Goal: Task Accomplishment & Management: Complete application form

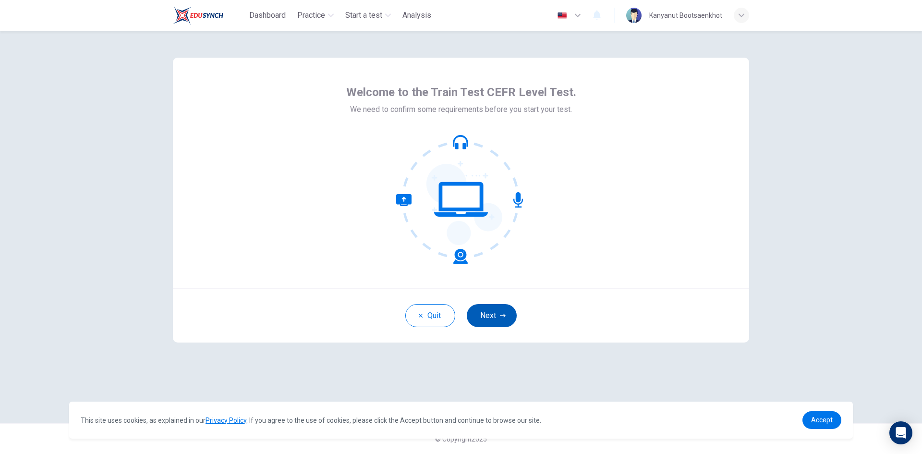
click at [505, 319] on button "Next" at bounding box center [492, 315] width 50 height 23
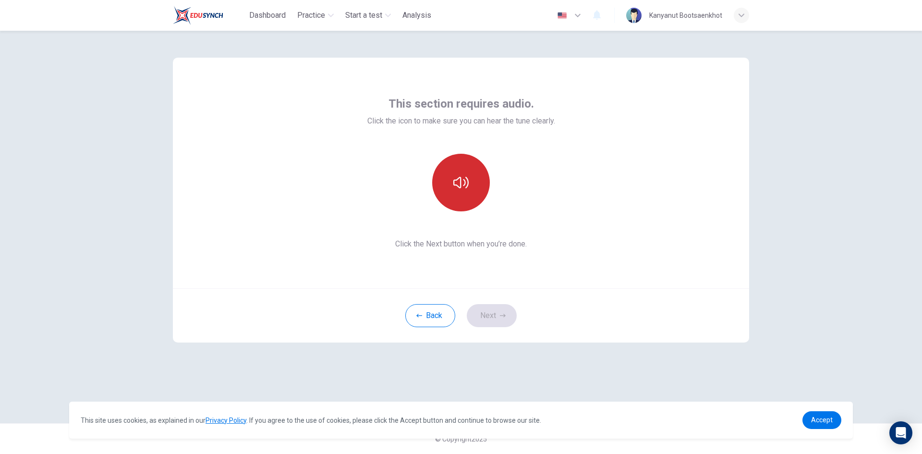
click at [469, 190] on button "button" at bounding box center [461, 183] width 58 height 58
click at [496, 315] on button "Next" at bounding box center [492, 315] width 50 height 23
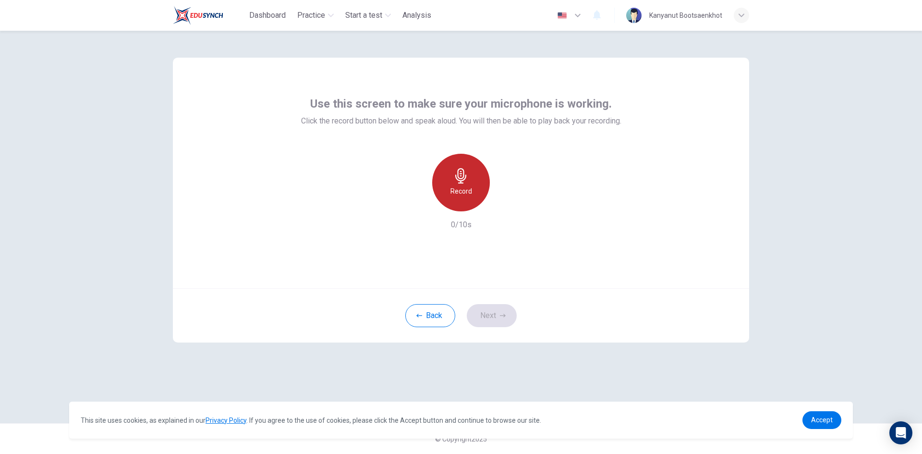
click at [454, 180] on icon "button" at bounding box center [460, 175] width 15 height 15
click at [473, 186] on div "Stop" at bounding box center [461, 183] width 58 height 58
click at [502, 204] on icon "button" at bounding box center [505, 204] width 10 height 10
click at [501, 315] on icon "button" at bounding box center [503, 316] width 6 height 6
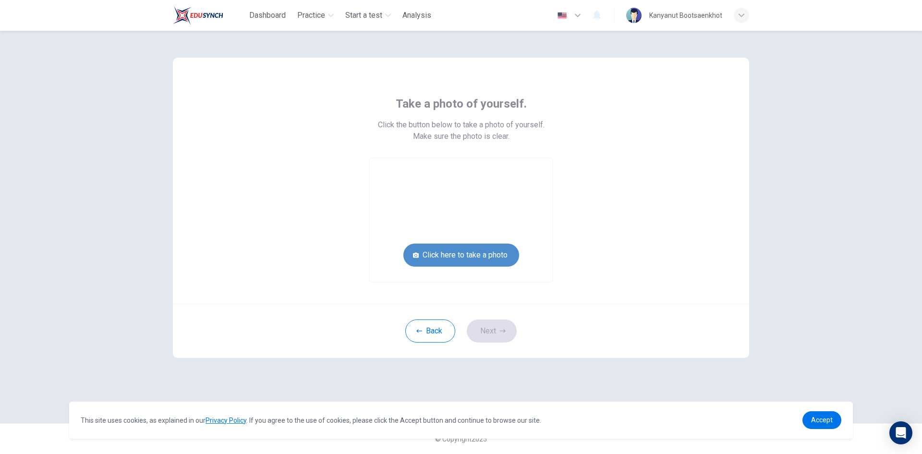
click at [490, 255] on button "Click here to take a photo" at bounding box center [461, 254] width 116 height 23
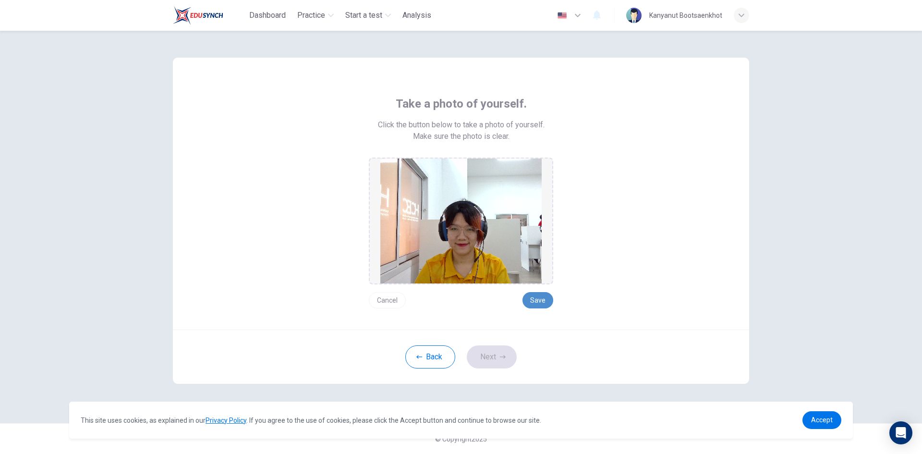
click at [544, 303] on button "Save" at bounding box center [537, 300] width 31 height 16
click at [502, 357] on icon "button" at bounding box center [503, 357] width 6 height 6
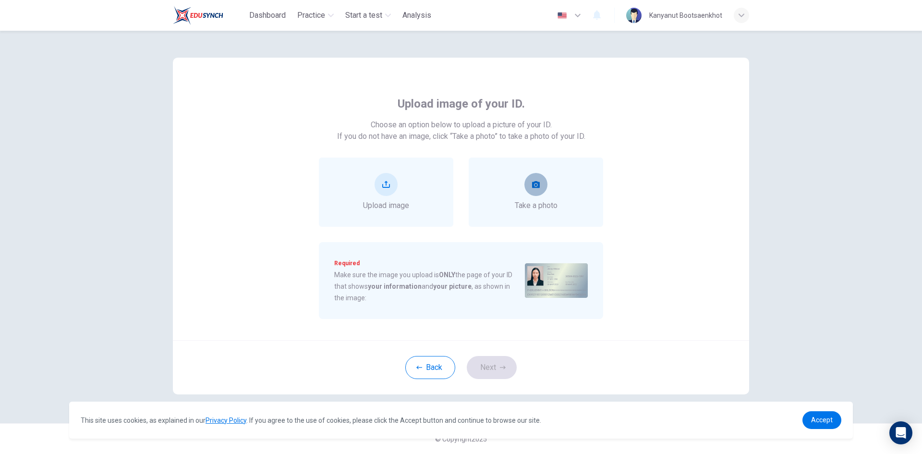
click at [527, 182] on button "take photo" at bounding box center [535, 184] width 23 height 23
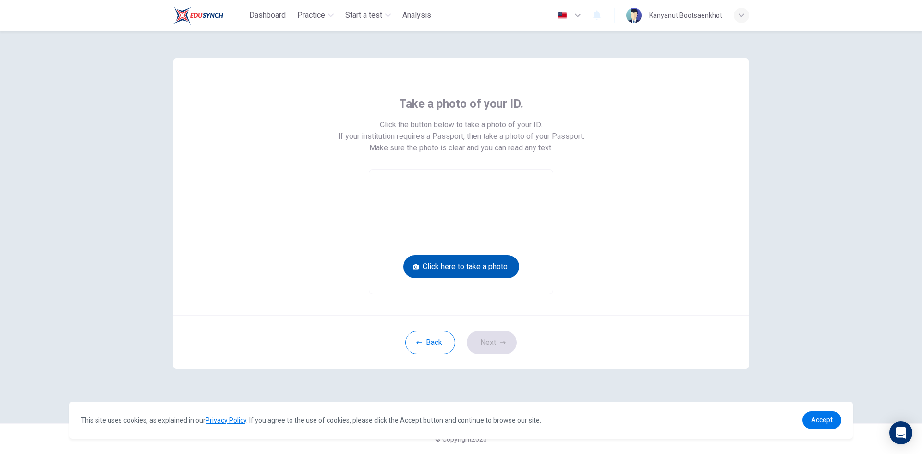
click at [484, 265] on button "Click here to take a photo" at bounding box center [461, 266] width 116 height 23
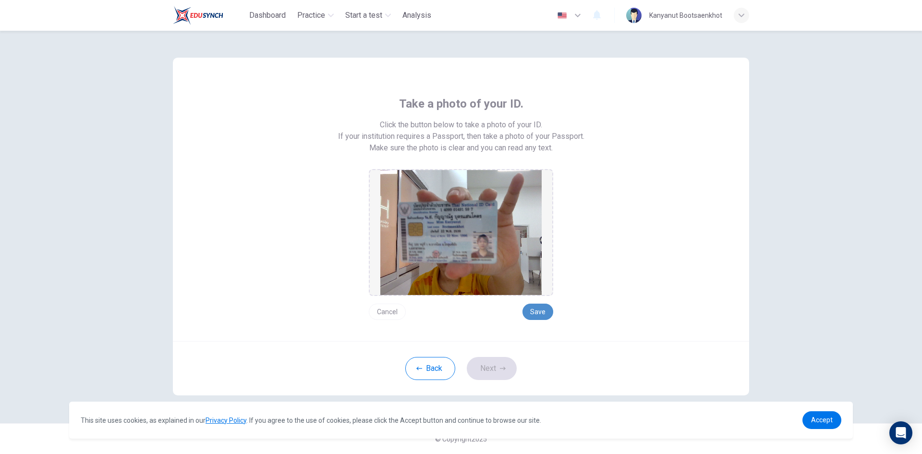
click at [545, 310] on button "Save" at bounding box center [537, 311] width 31 height 16
click at [534, 312] on button "Save" at bounding box center [537, 311] width 31 height 16
click at [496, 368] on button "Next" at bounding box center [492, 368] width 50 height 23
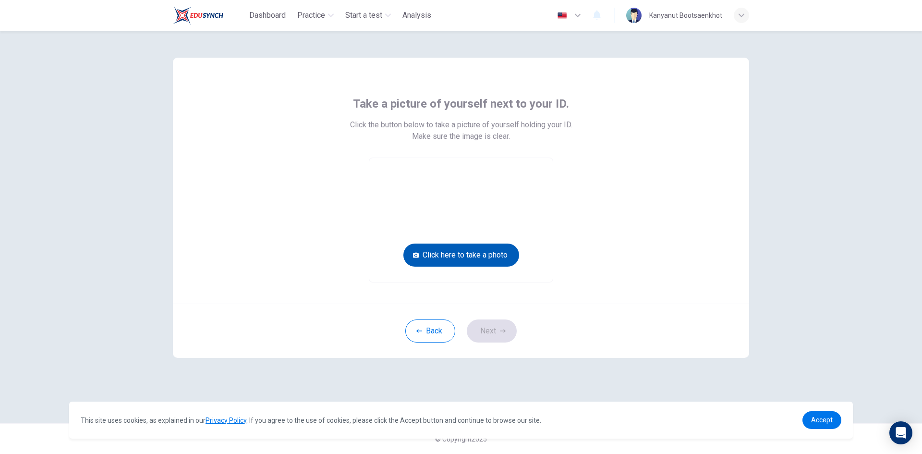
click at [471, 255] on button "Click here to take a photo" at bounding box center [461, 254] width 116 height 23
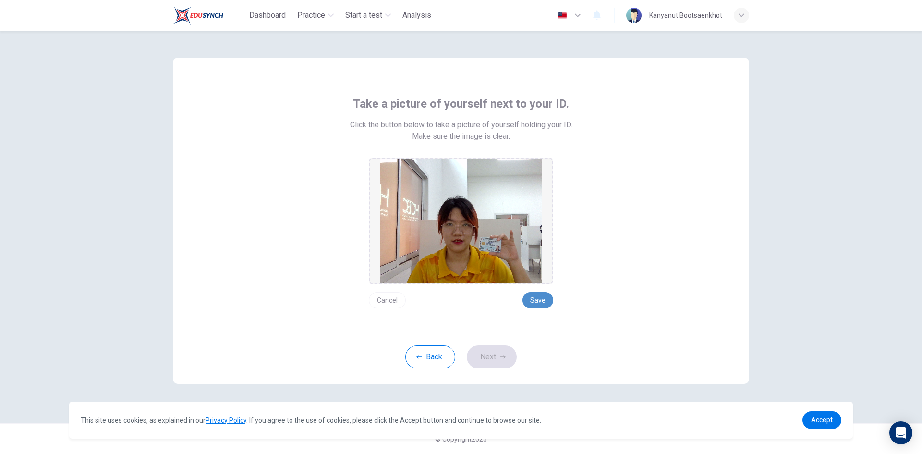
click at [545, 299] on button "Save" at bounding box center [537, 300] width 31 height 16
click at [504, 363] on button "Next" at bounding box center [492, 356] width 50 height 23
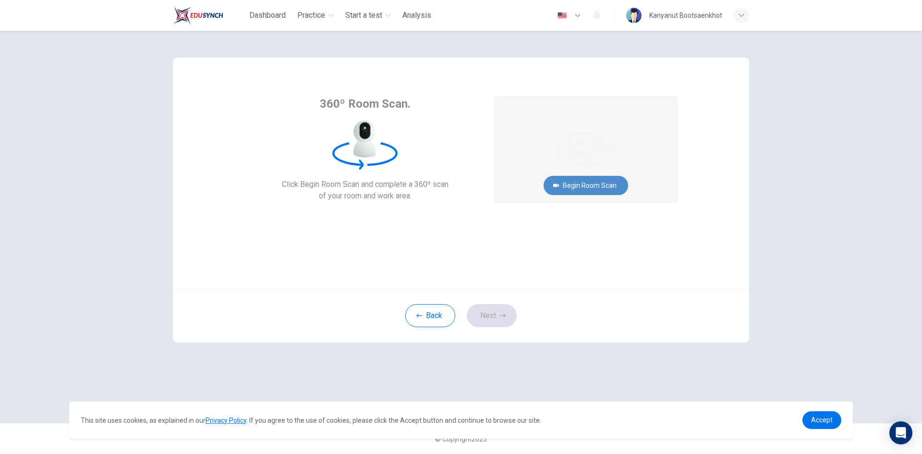
click at [591, 186] on button "Begin Room Scan" at bounding box center [586, 185] width 85 height 19
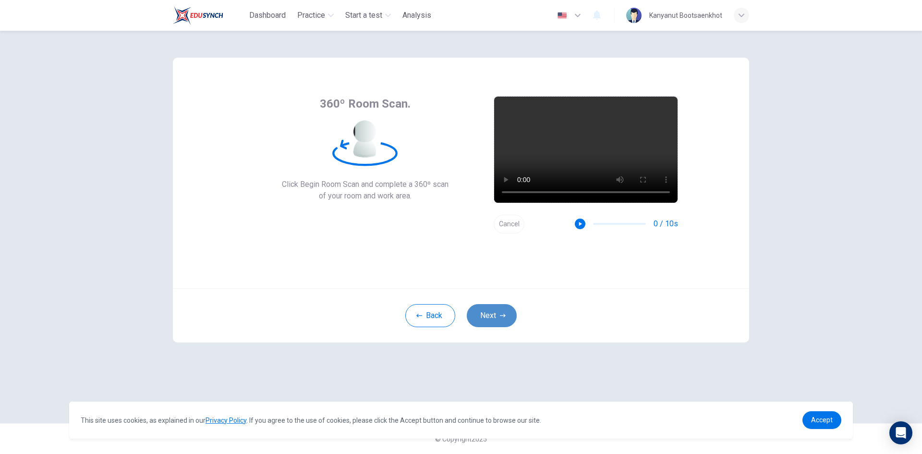
click at [482, 318] on button "Next" at bounding box center [492, 315] width 50 height 23
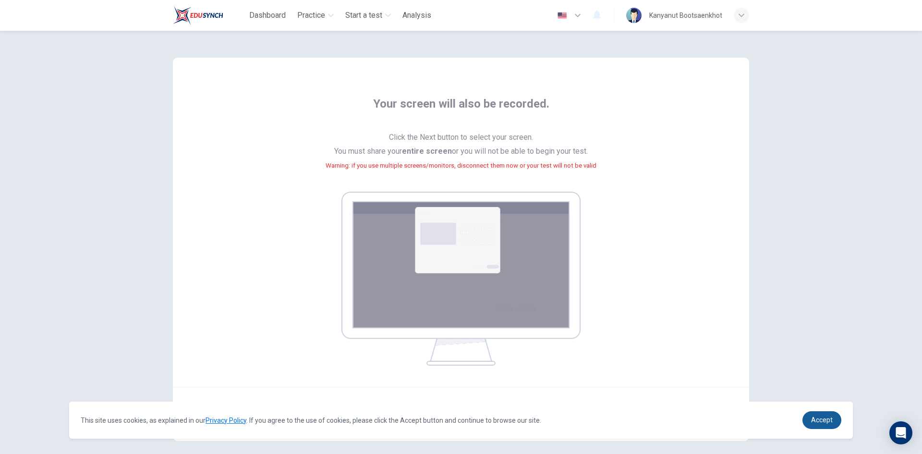
click at [816, 418] on span "Accept" at bounding box center [822, 420] width 22 height 8
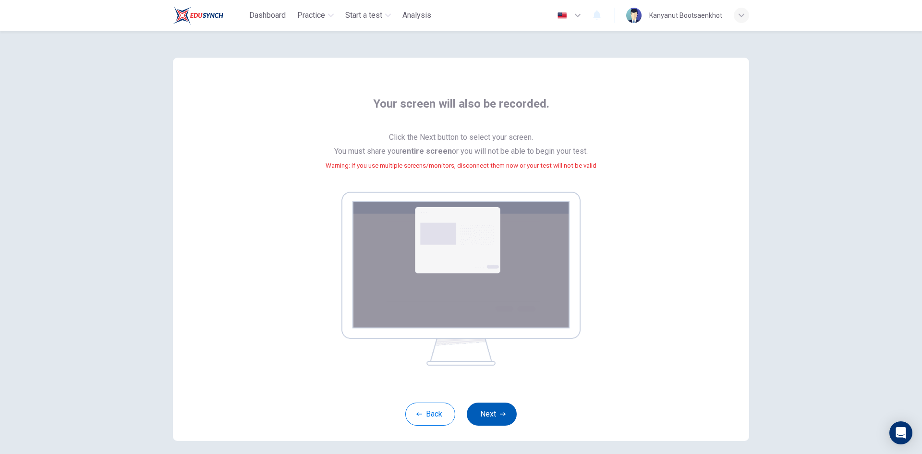
click at [494, 414] on button "Next" at bounding box center [492, 413] width 50 height 23
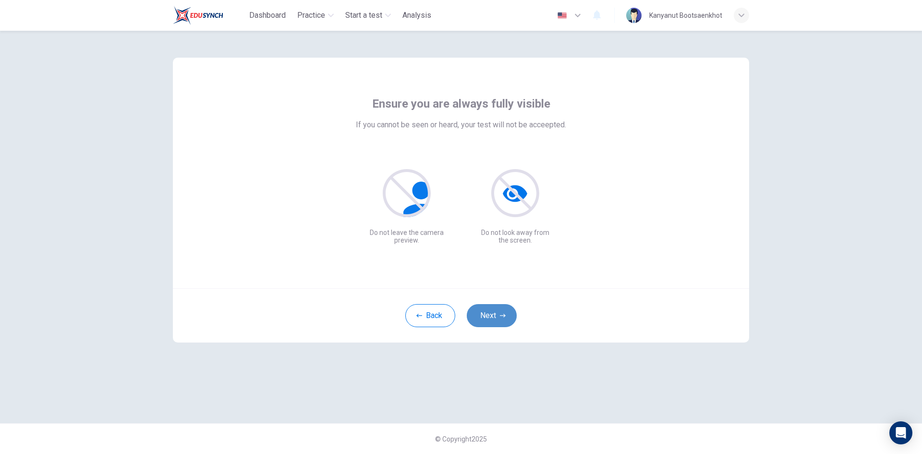
click at [504, 313] on icon "button" at bounding box center [503, 316] width 6 height 6
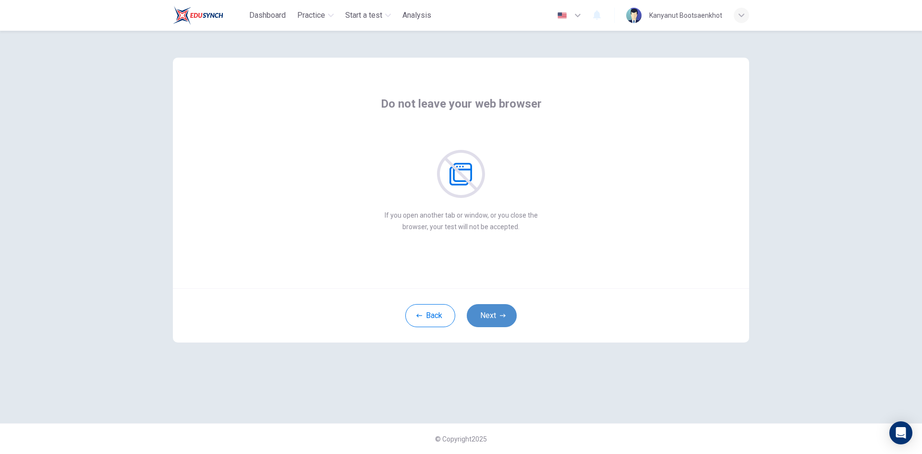
click at [504, 313] on icon "button" at bounding box center [503, 316] width 6 height 6
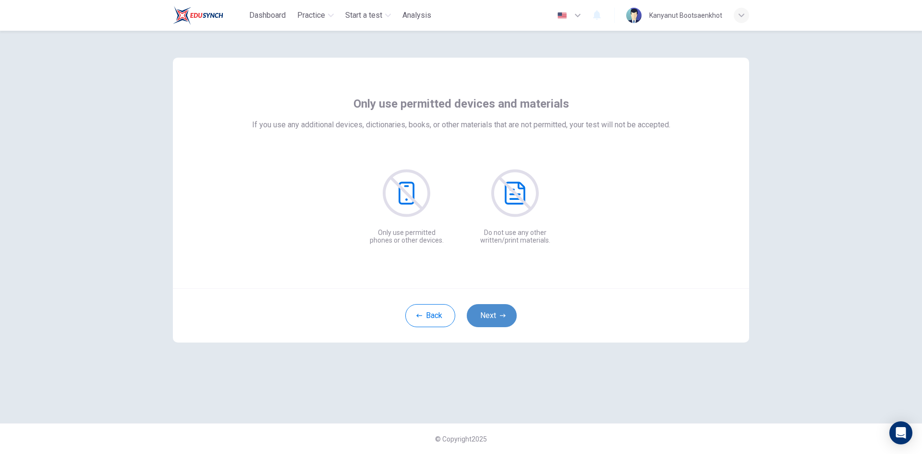
click at [504, 313] on icon "button" at bounding box center [503, 316] width 6 height 6
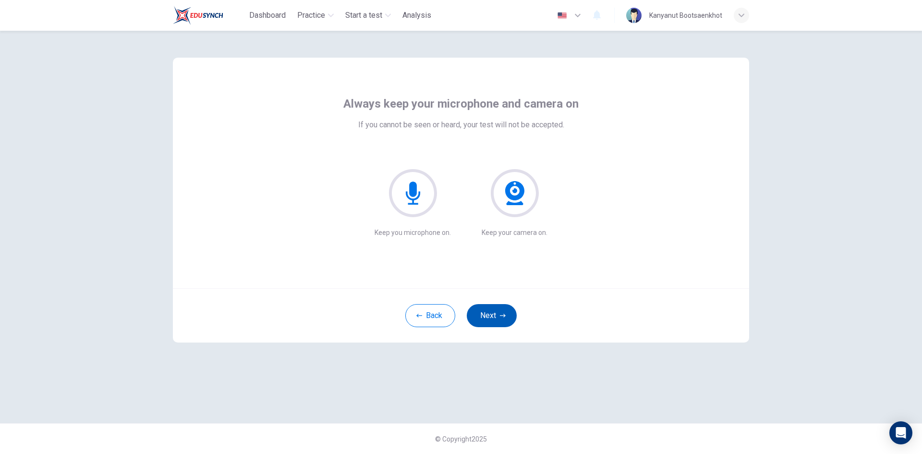
click at [498, 313] on button "Next" at bounding box center [492, 315] width 50 height 23
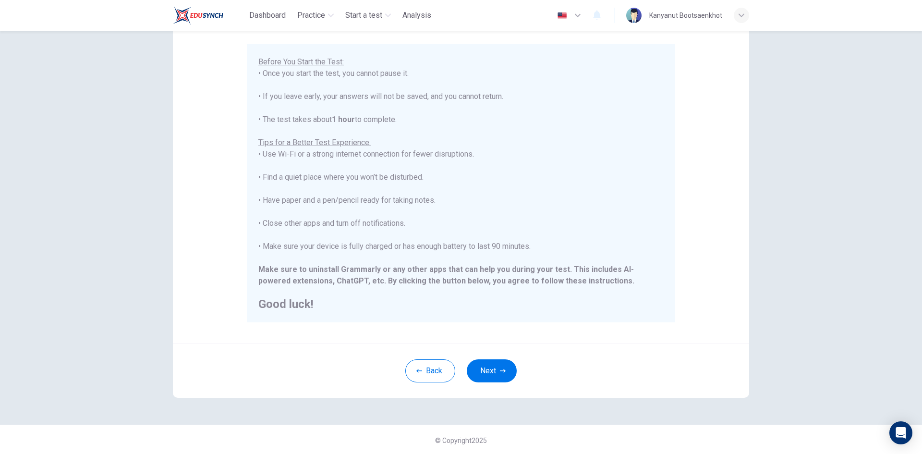
scroll to position [80, 0]
click at [493, 369] on button "Next" at bounding box center [492, 369] width 50 height 23
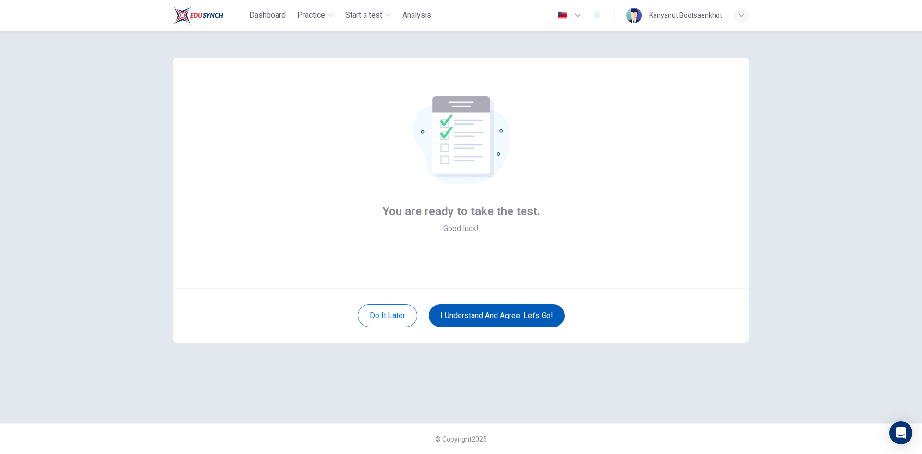
click at [499, 315] on button "I understand and agree. Let’s go!" at bounding box center [497, 315] width 136 height 23
click at [498, 319] on button "I understand and agree. Let’s go!" at bounding box center [497, 315] width 136 height 23
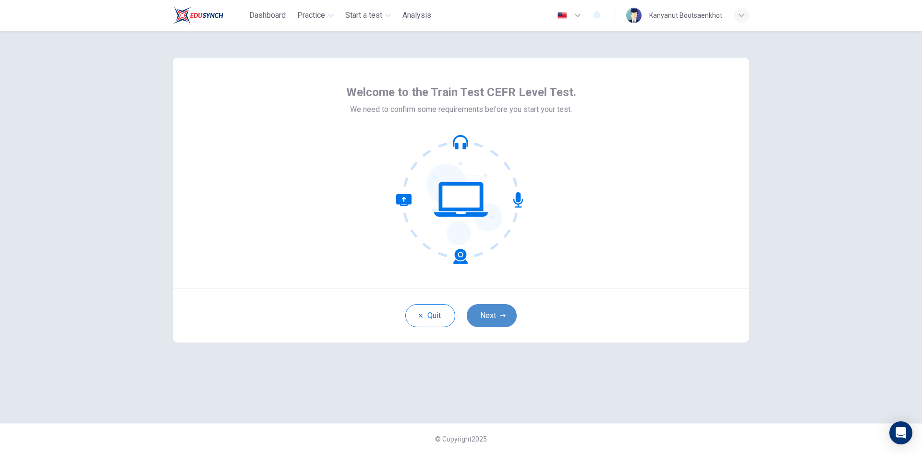
click at [500, 313] on icon "button" at bounding box center [503, 316] width 6 height 6
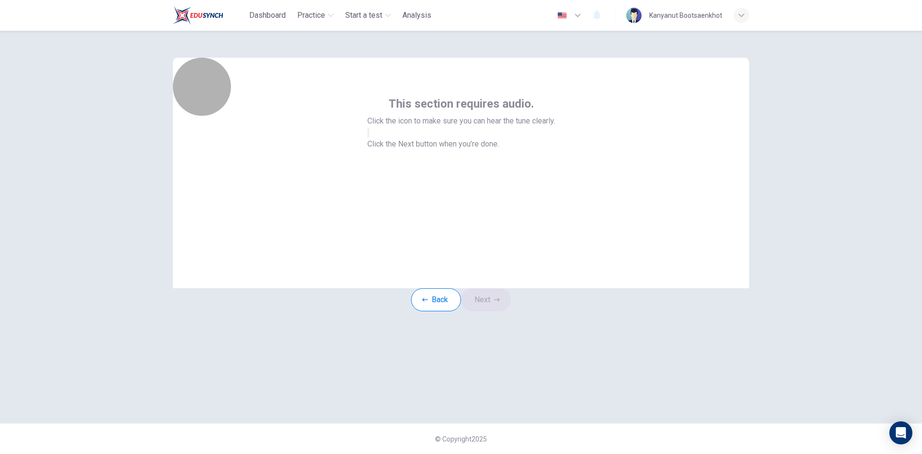
click at [369, 137] on button "button" at bounding box center [368, 132] width 2 height 9
click at [499, 303] on icon "button" at bounding box center [497, 300] width 6 height 6
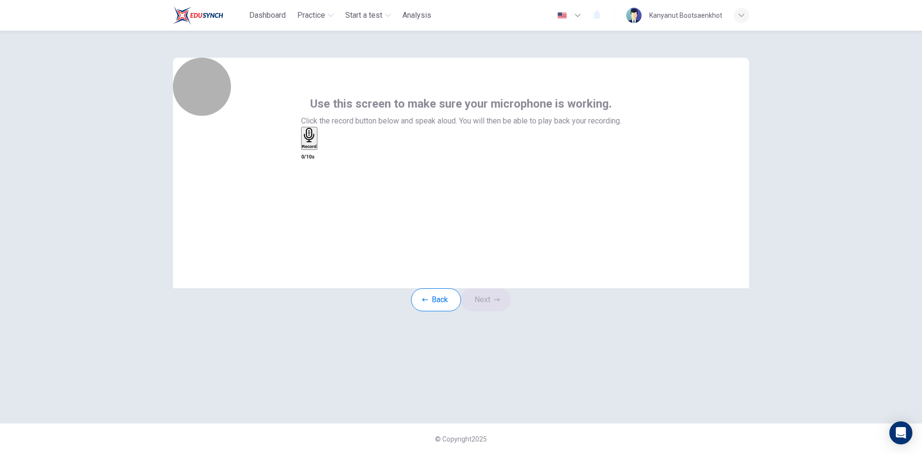
click at [317, 149] on h6 "Record" at bounding box center [309, 146] width 15 height 5
click at [310, 189] on icon "button" at bounding box center [306, 194] width 7 height 10
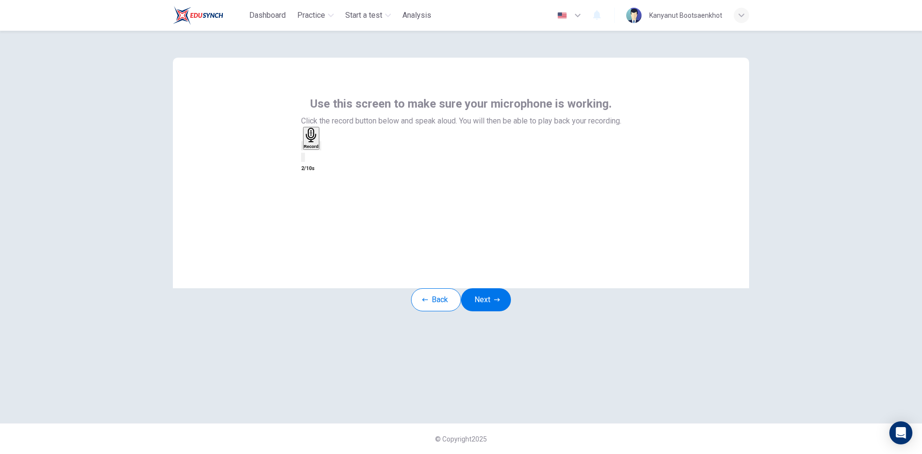
click at [320, 148] on icon "button" at bounding box center [320, 148] width 0 height 0
click at [494, 311] on button "Next" at bounding box center [486, 299] width 50 height 23
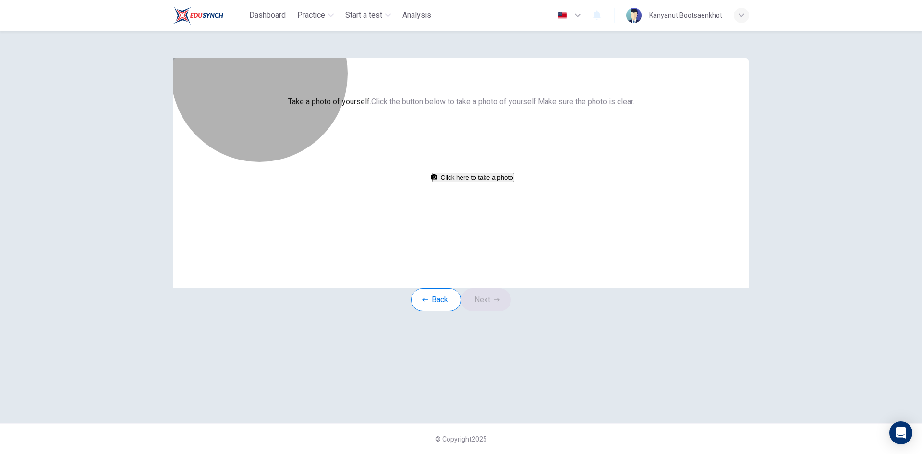
click at [489, 182] on button "Click here to take a photo" at bounding box center [473, 177] width 82 height 9
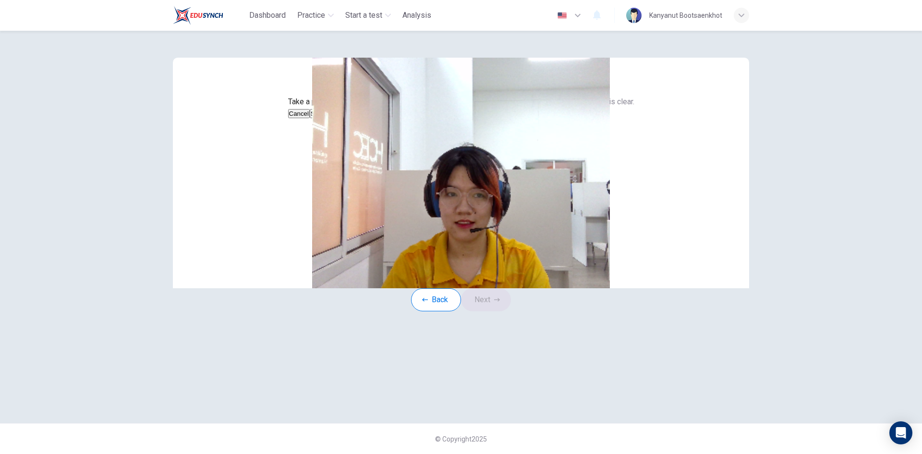
click at [326, 118] on button "Save" at bounding box center [318, 113] width 16 height 9
click at [498, 311] on button "Next" at bounding box center [486, 299] width 50 height 23
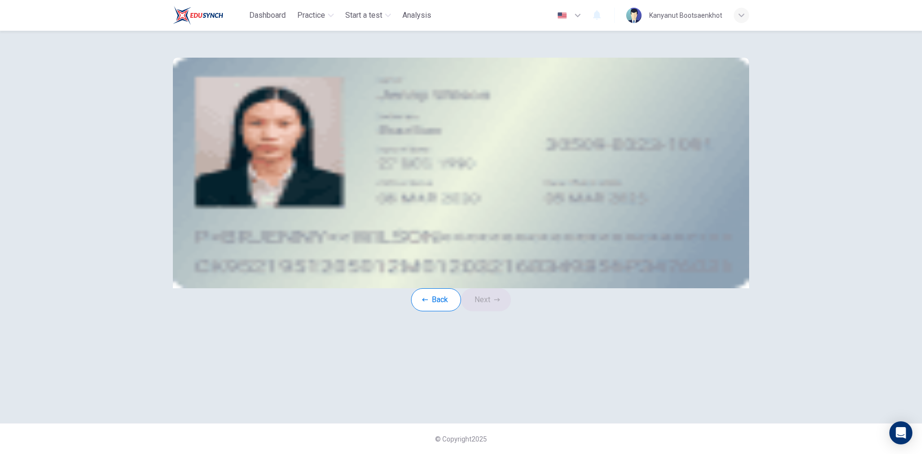
click at [289, 141] on span "Take a photo" at bounding box center [267, 136] width 43 height 9
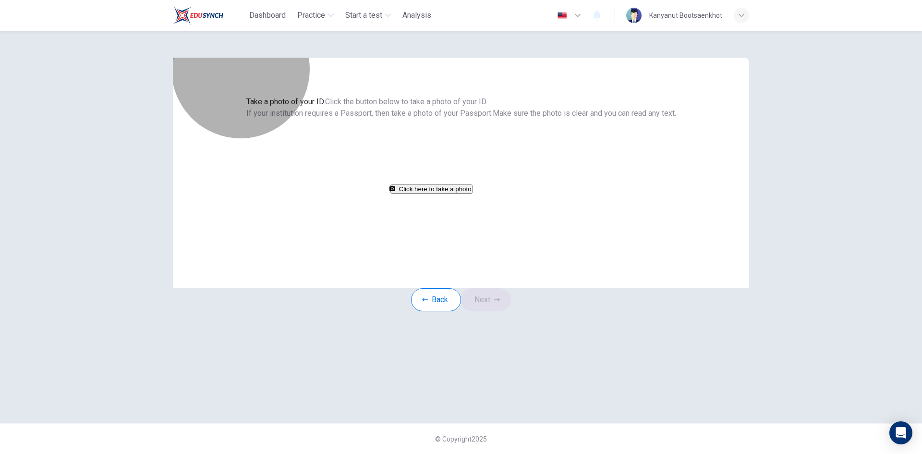
click at [470, 194] on button "Click here to take a photo" at bounding box center [431, 188] width 82 height 9
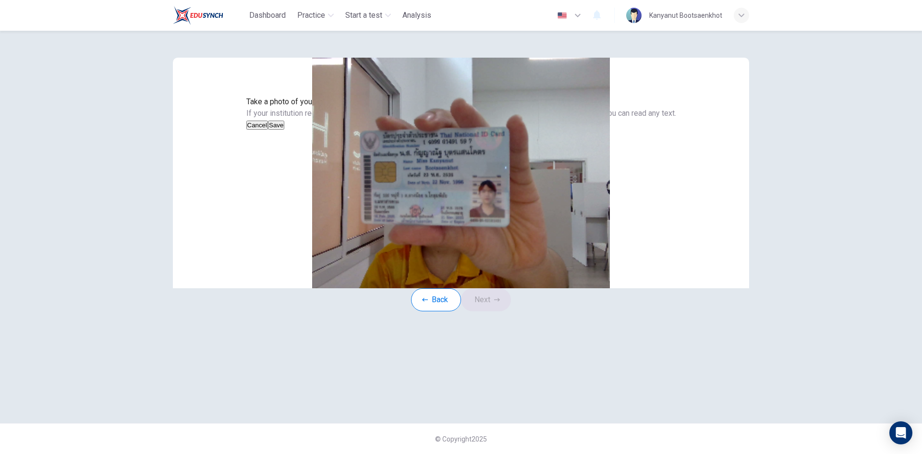
click at [284, 130] on button "Save" at bounding box center [276, 125] width 16 height 9
click at [503, 311] on button "Next" at bounding box center [486, 299] width 50 height 23
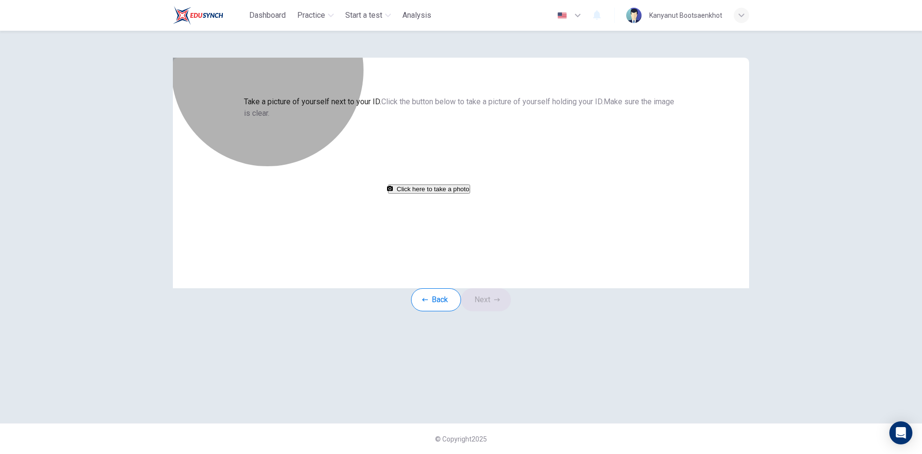
click at [470, 194] on button "Click here to take a photo" at bounding box center [429, 188] width 82 height 9
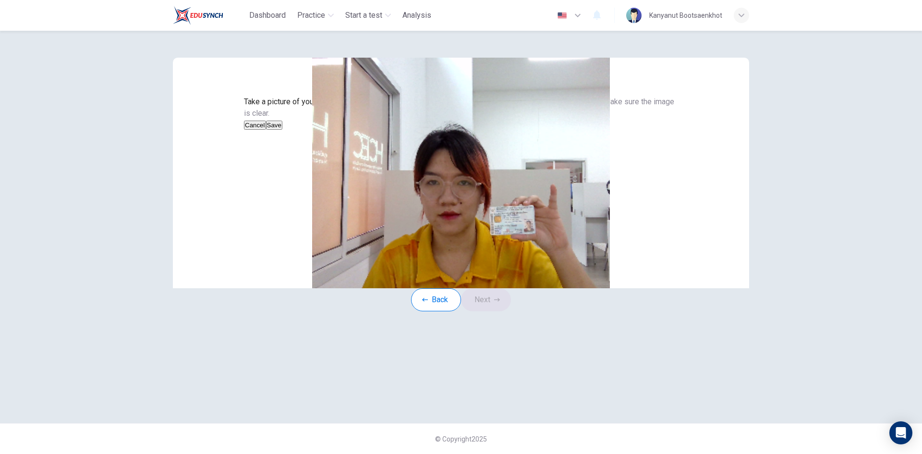
click at [282, 130] on button "Save" at bounding box center [274, 125] width 16 height 9
click at [511, 311] on button "Next" at bounding box center [486, 299] width 50 height 23
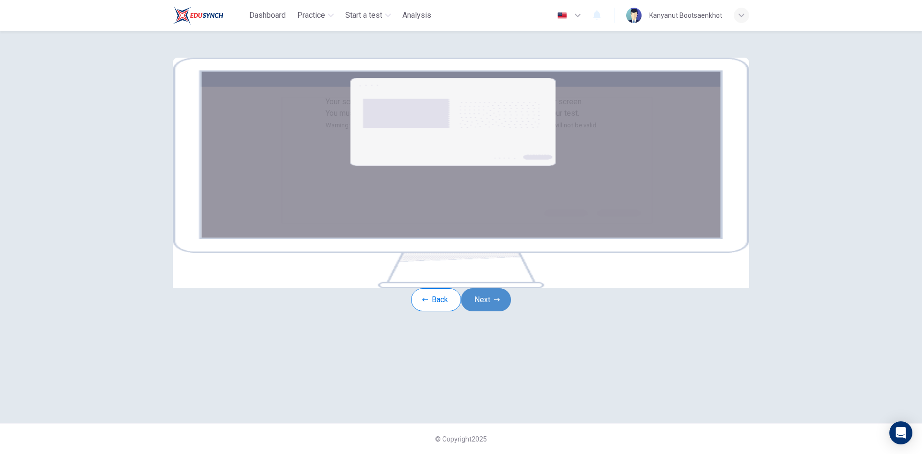
click at [485, 311] on button "Next" at bounding box center [486, 299] width 50 height 23
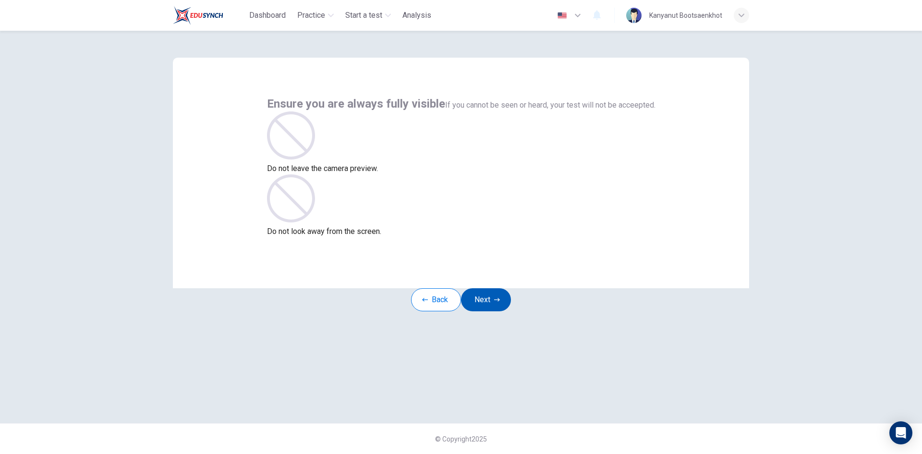
click at [499, 311] on button "Next" at bounding box center [486, 299] width 50 height 23
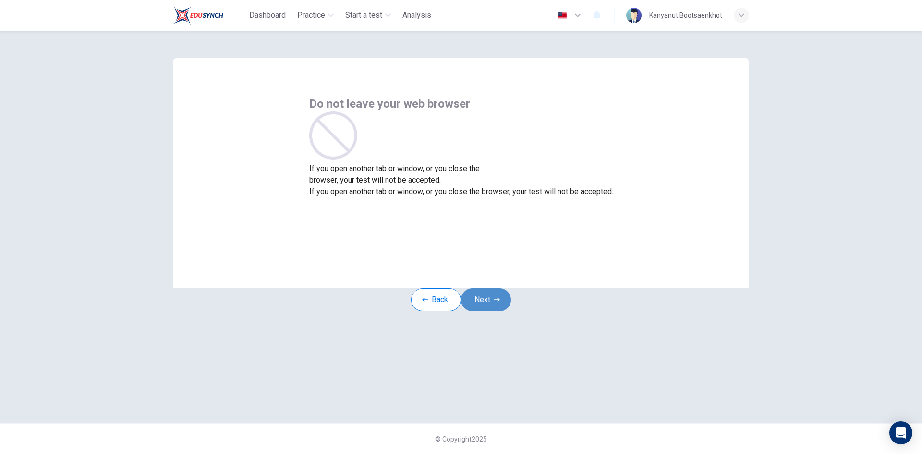
click at [499, 311] on button "Next" at bounding box center [486, 299] width 50 height 23
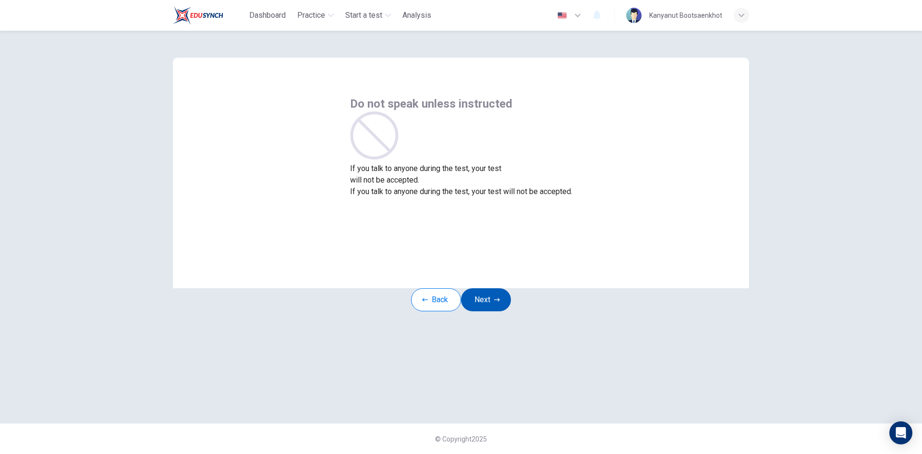
click at [499, 311] on button "Next" at bounding box center [486, 299] width 50 height 23
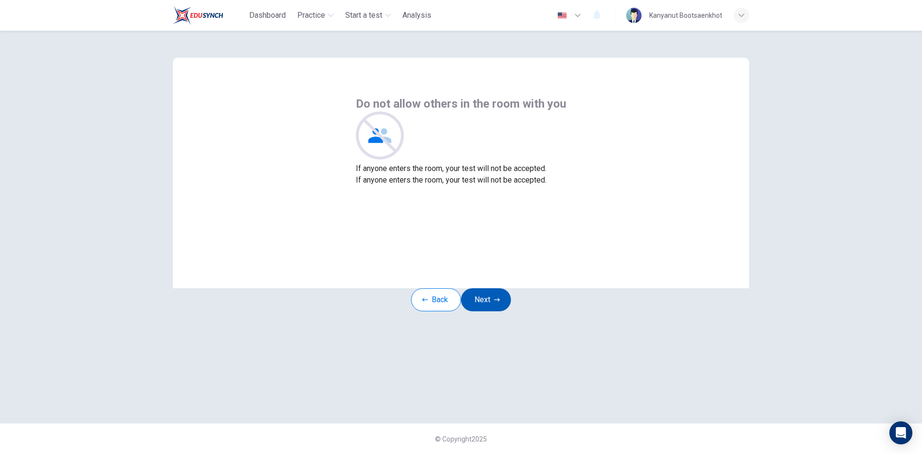
click at [499, 311] on button "Next" at bounding box center [486, 299] width 50 height 23
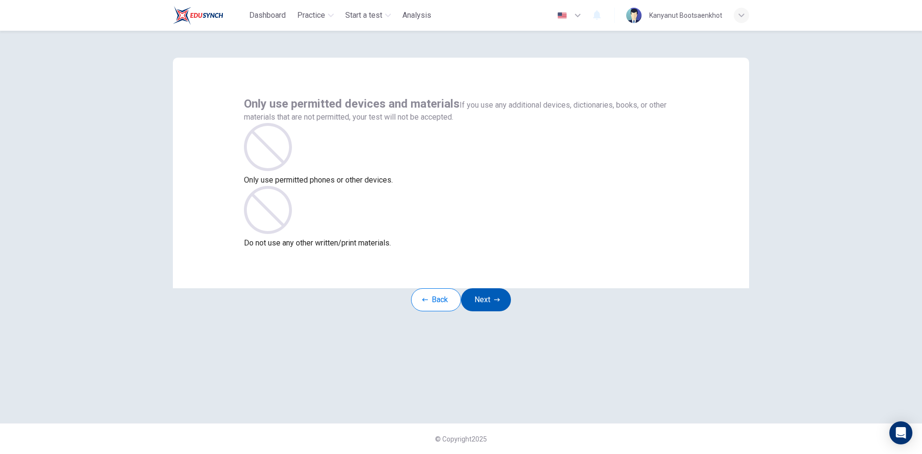
click at [499, 311] on button "Next" at bounding box center [486, 299] width 50 height 23
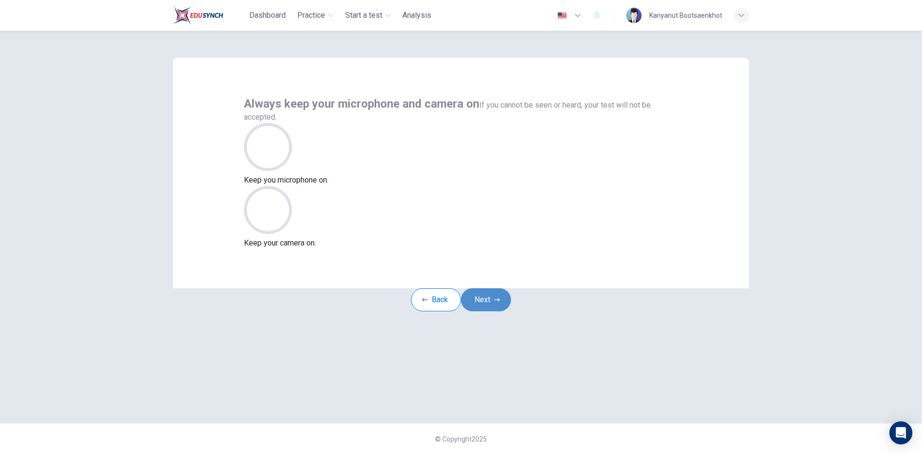
click at [499, 311] on button "Next" at bounding box center [486, 299] width 50 height 23
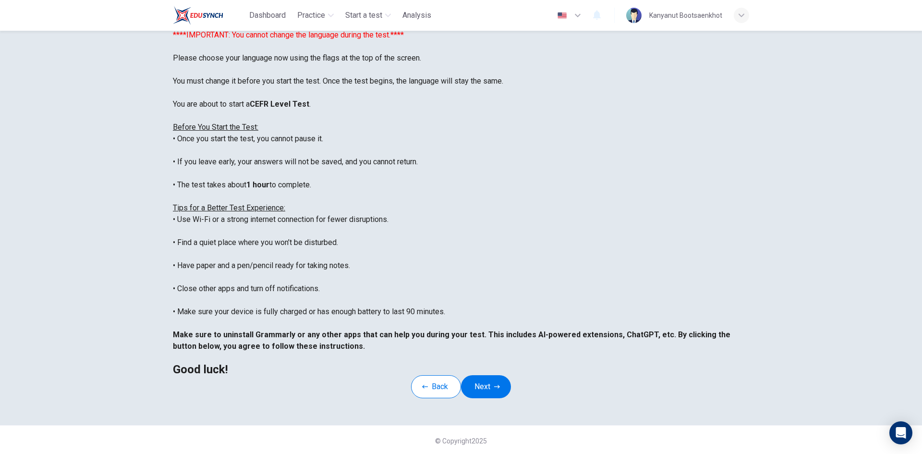
scroll to position [80, 0]
click at [498, 373] on button "Next" at bounding box center [486, 384] width 50 height 23
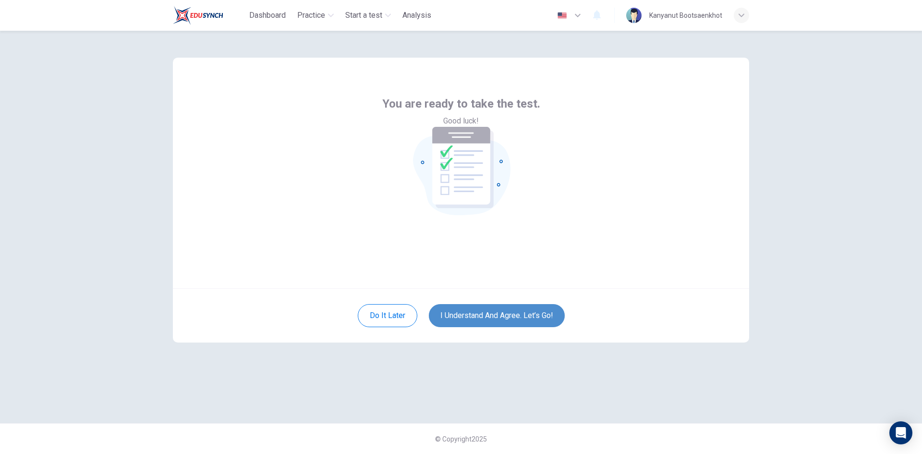
click at [502, 322] on button "I understand and agree. Let’s go!" at bounding box center [497, 315] width 136 height 23
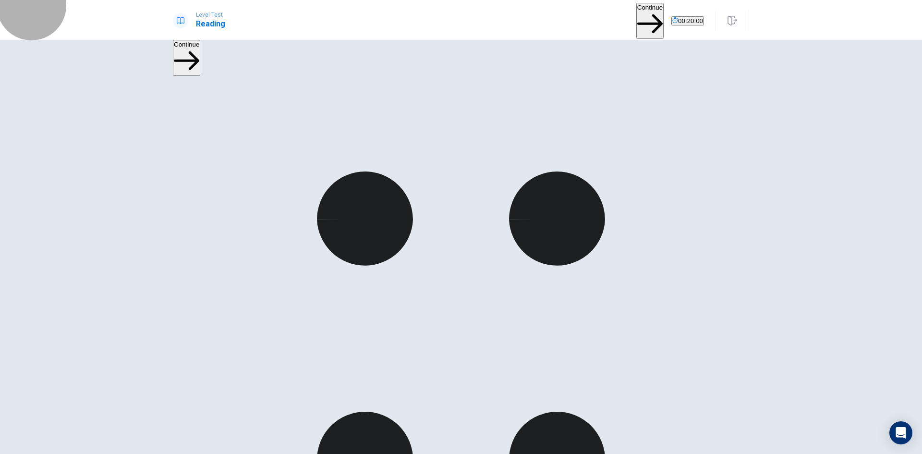
click at [636, 12] on button "Continue" at bounding box center [649, 21] width 27 height 36
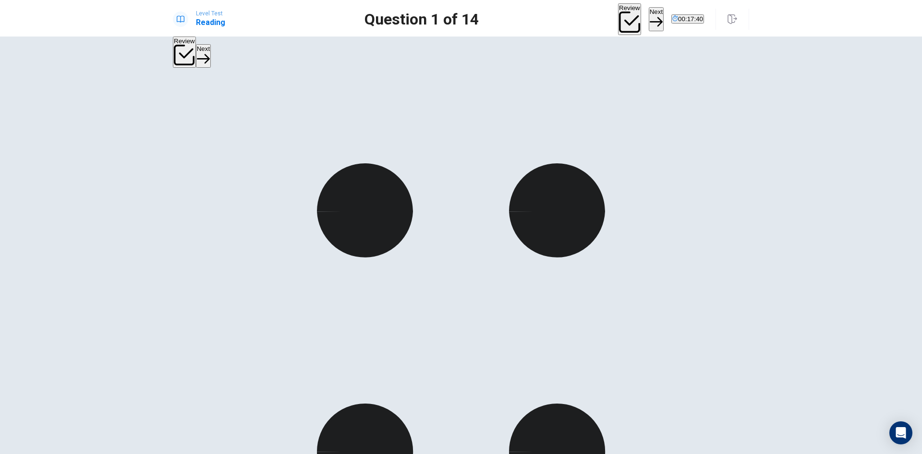
scroll to position [380, 0]
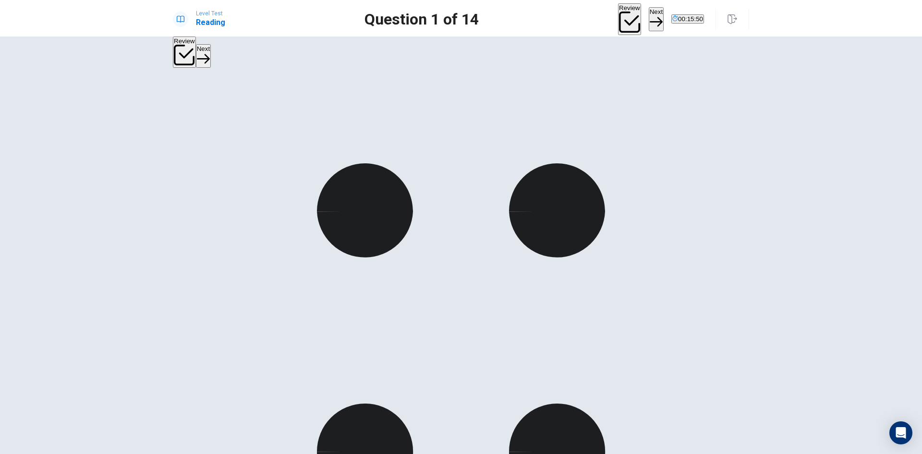
click at [649, 13] on button "Next" at bounding box center [656, 19] width 15 height 24
click at [649, 17] on button "Next" at bounding box center [656, 19] width 15 height 24
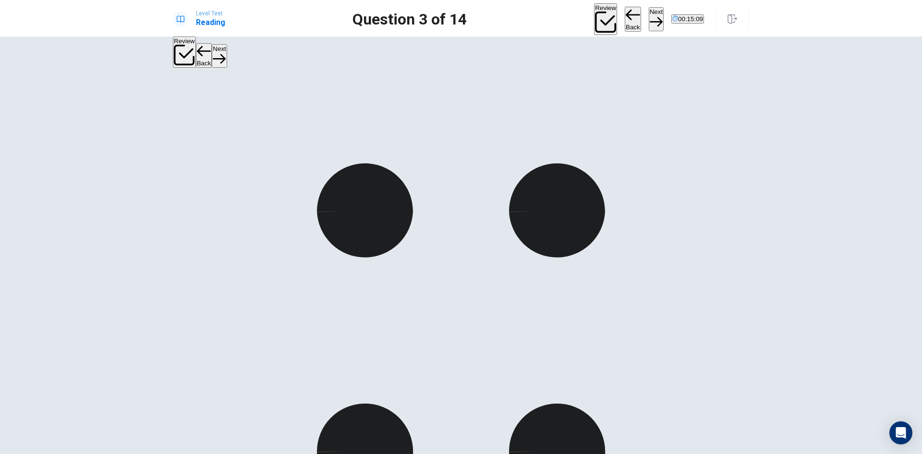
click at [649, 17] on button "Next" at bounding box center [656, 19] width 15 height 24
click at [649, 12] on button "Next" at bounding box center [656, 19] width 15 height 24
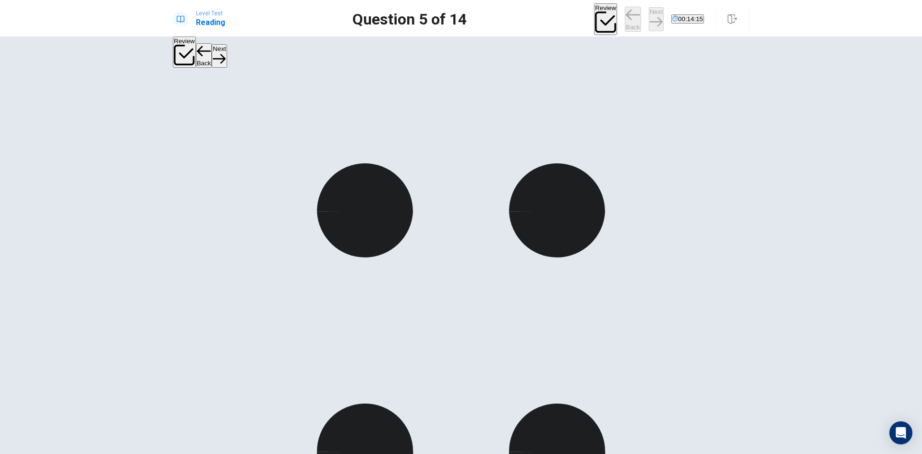
scroll to position [72, 0]
click at [649, 16] on button "Next" at bounding box center [656, 19] width 15 height 24
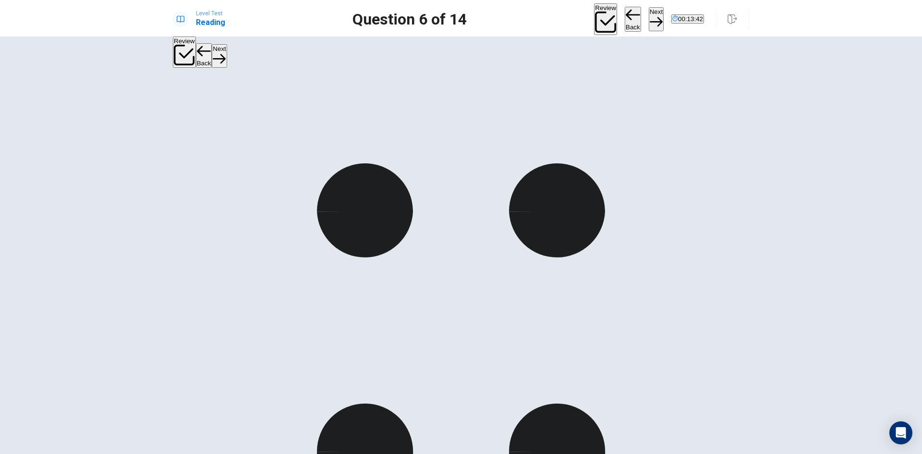
click at [649, 19] on button "Next" at bounding box center [656, 19] width 15 height 24
click at [649, 14] on button "Next" at bounding box center [656, 19] width 15 height 24
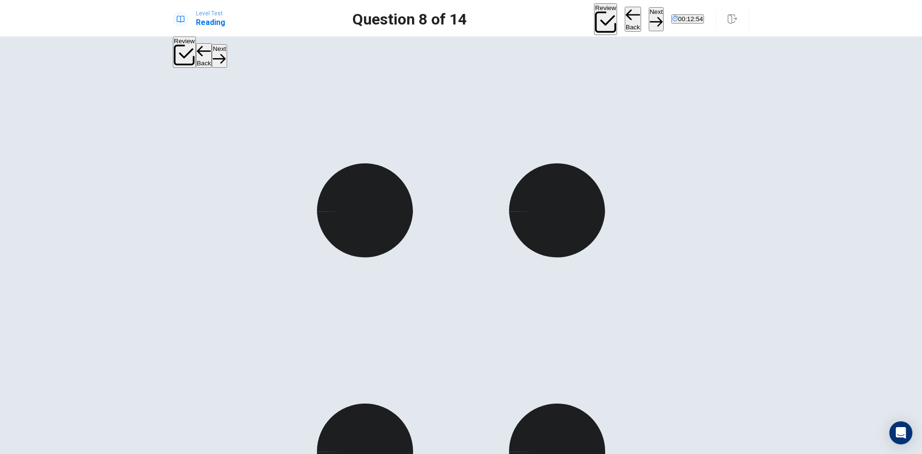
click at [649, 17] on button "Next" at bounding box center [656, 19] width 15 height 24
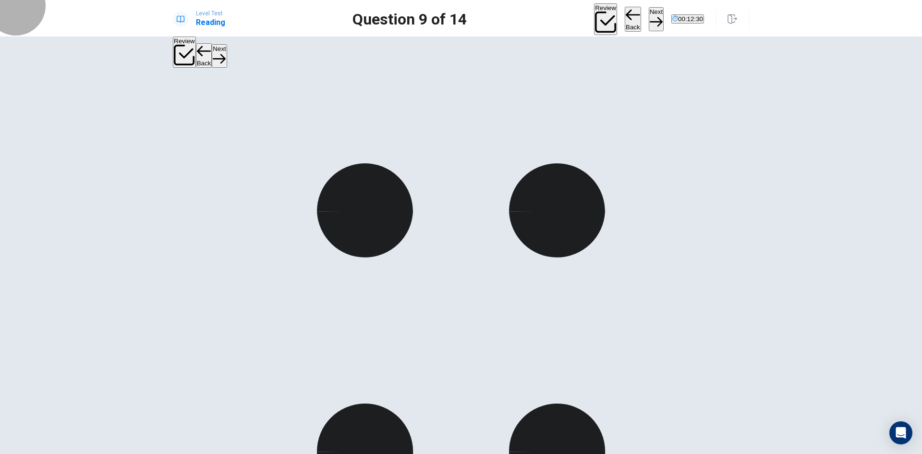
click at [649, 12] on button "Next" at bounding box center [656, 19] width 15 height 24
click at [649, 13] on button "Next" at bounding box center [656, 19] width 15 height 24
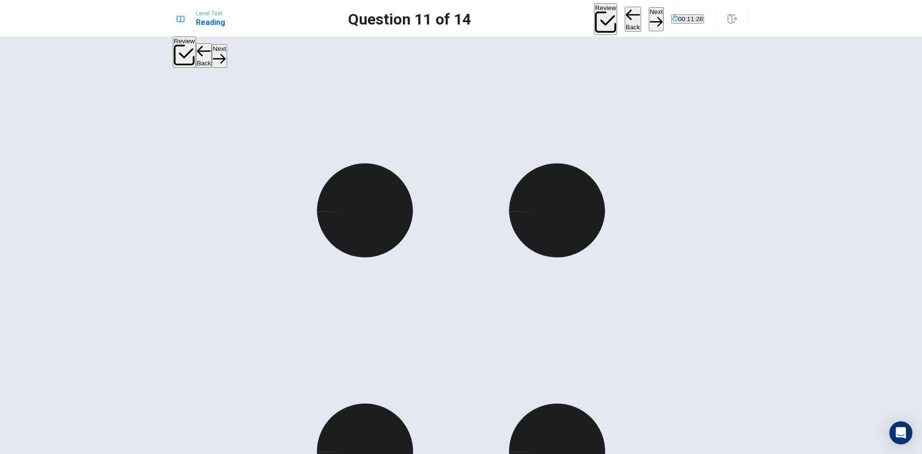
click at [649, 15] on button "Next" at bounding box center [656, 19] width 15 height 24
click at [649, 16] on button "Next" at bounding box center [656, 19] width 15 height 24
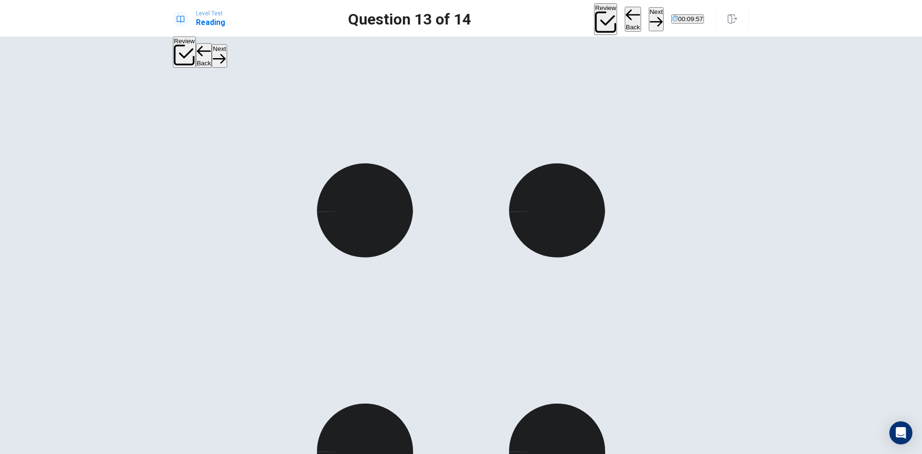
click at [649, 17] on button "Next" at bounding box center [656, 19] width 15 height 24
drag, startPoint x: 257, startPoint y: 259, endPoint x: 442, endPoint y: 281, distance: 186.2
drag, startPoint x: 232, startPoint y: 303, endPoint x: 440, endPoint y: 293, distance: 208.2
drag, startPoint x: 249, startPoint y: 247, endPoint x: 466, endPoint y: 337, distance: 234.9
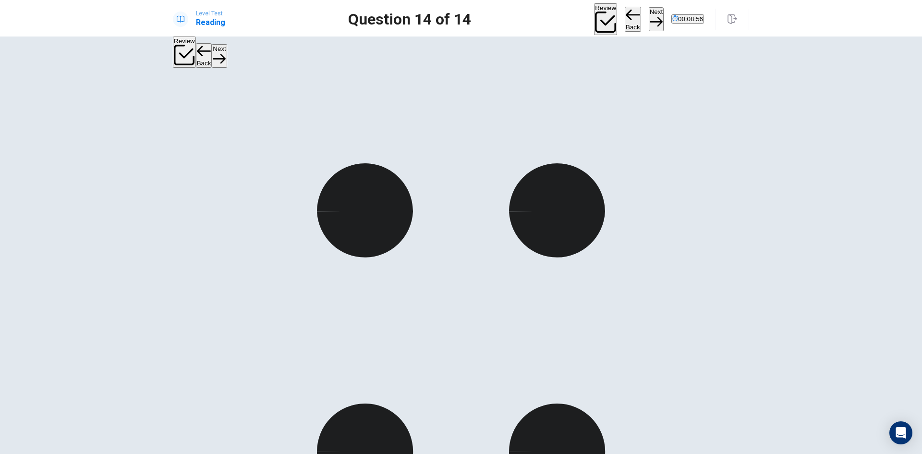
click at [649, 14] on button "Next" at bounding box center [656, 19] width 15 height 24
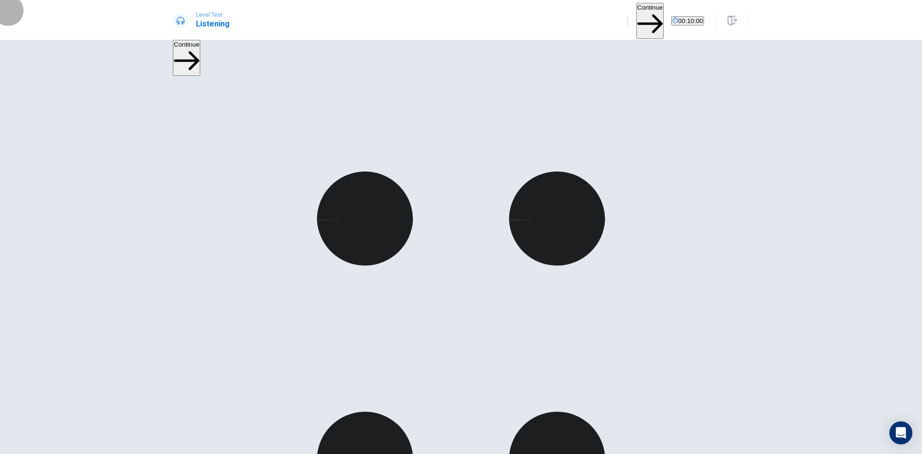
click at [628, 23] on icon "button" at bounding box center [628, 23] width 0 height 0
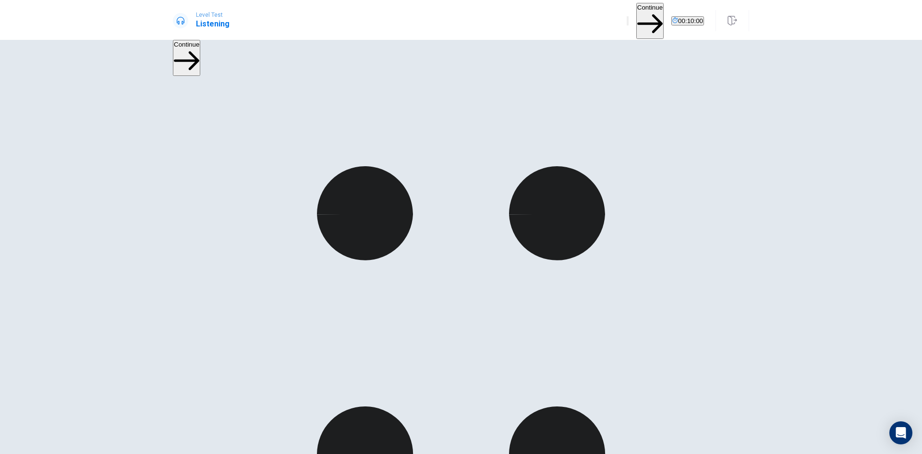
scroll to position [7, 0]
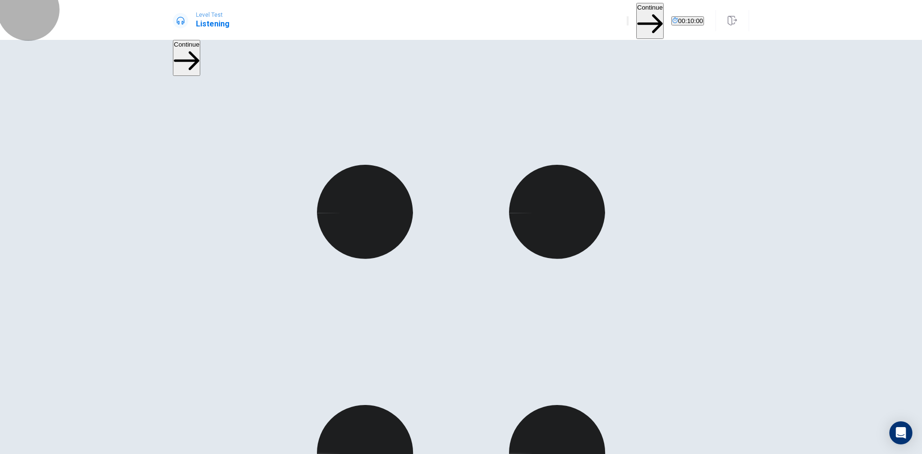
click at [636, 16] on button "Continue" at bounding box center [649, 21] width 27 height 36
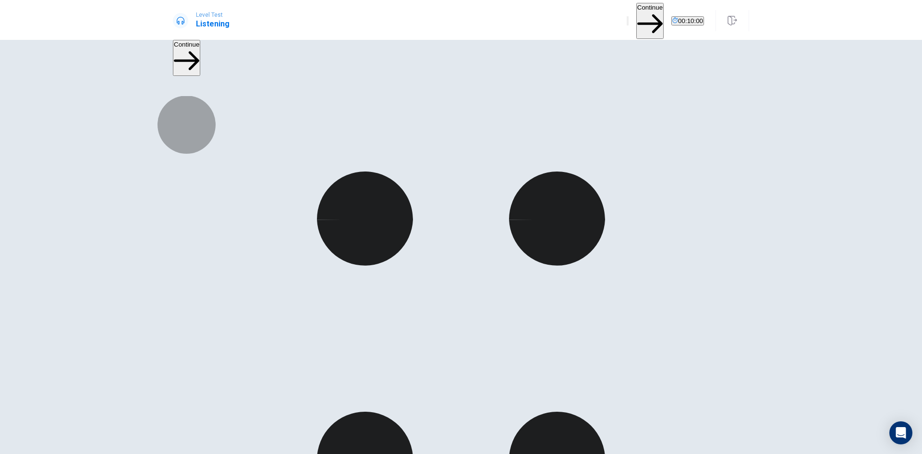
click at [636, 16] on button "Continue" at bounding box center [649, 21] width 27 height 36
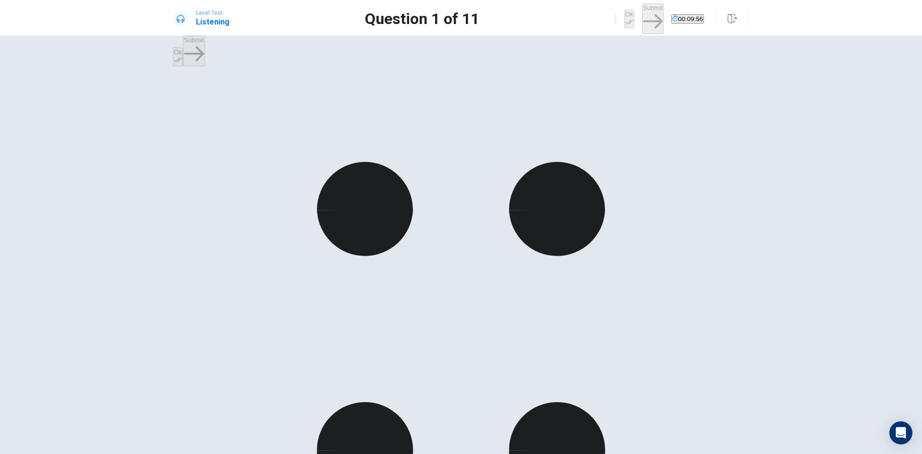
click at [624, 18] on button "Ok" at bounding box center [629, 19] width 10 height 19
click at [642, 21] on button "Submit" at bounding box center [653, 18] width 22 height 30
click at [624, 17] on button "Ok" at bounding box center [629, 19] width 10 height 19
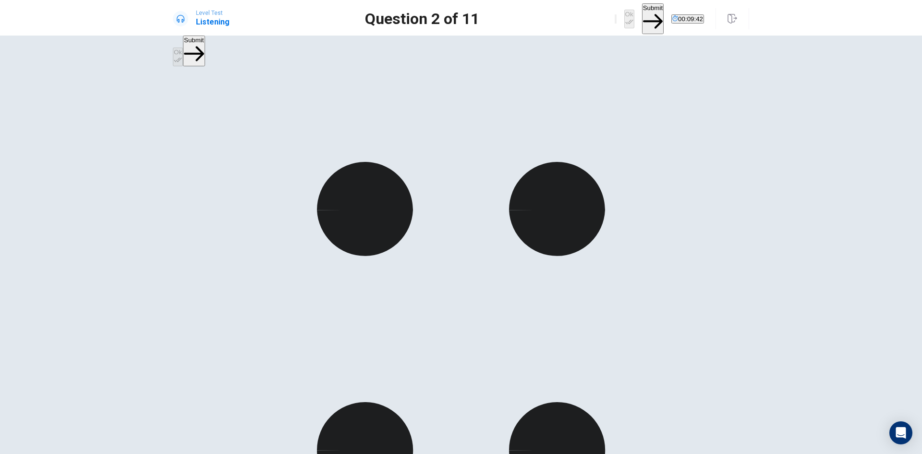
click at [642, 15] on button "Submit" at bounding box center [653, 18] width 22 height 30
click at [624, 17] on button "Ok" at bounding box center [629, 19] width 10 height 19
click at [642, 13] on button "Submit" at bounding box center [653, 18] width 22 height 30
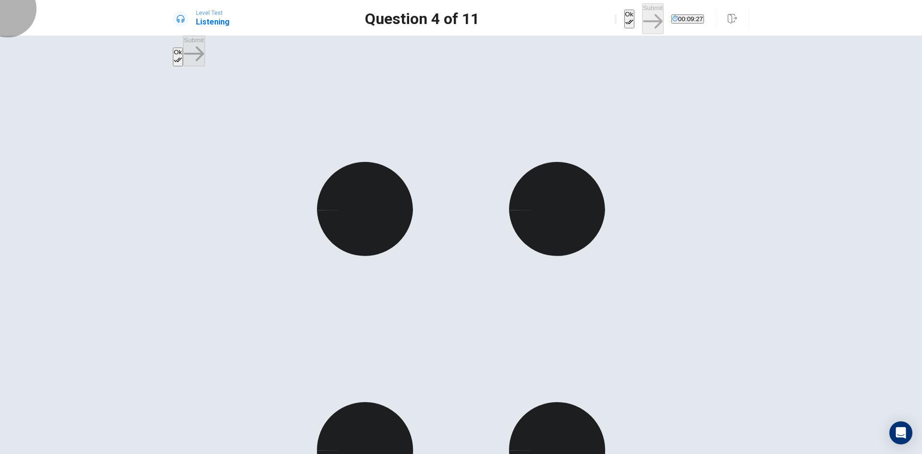
click at [624, 15] on button "Ok" at bounding box center [629, 19] width 10 height 19
click at [642, 15] on button "Submit" at bounding box center [653, 18] width 22 height 30
click at [624, 13] on button "Ok" at bounding box center [629, 19] width 10 height 19
click at [642, 20] on button "Submit" at bounding box center [653, 18] width 22 height 30
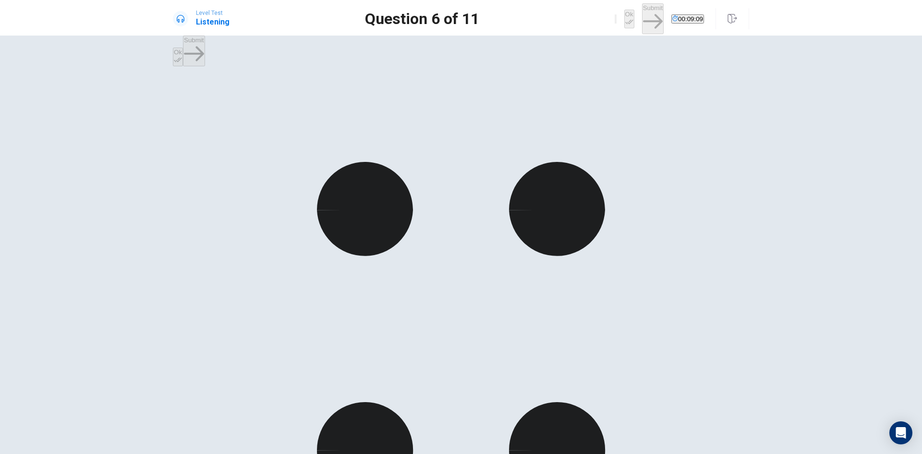
click at [624, 16] on button "Ok" at bounding box center [629, 19] width 10 height 19
click at [642, 16] on button "Submit" at bounding box center [653, 18] width 22 height 30
click at [624, 17] on button "Ok" at bounding box center [629, 19] width 10 height 19
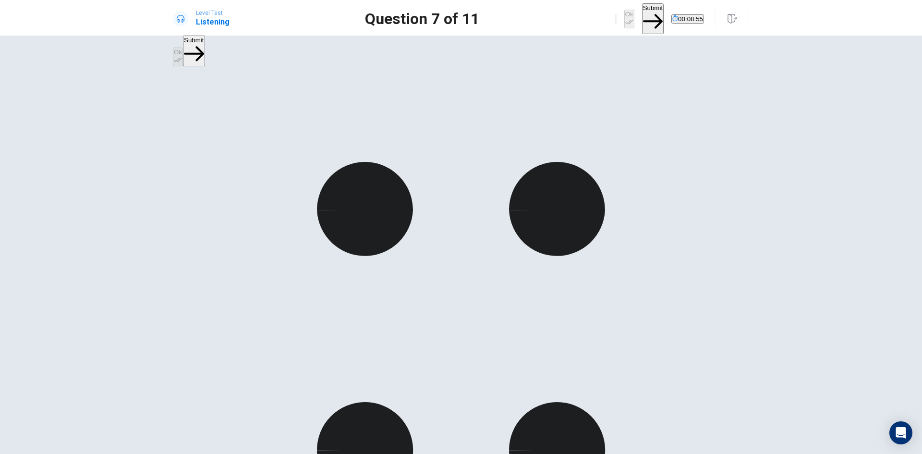
click at [642, 12] on button "Submit" at bounding box center [653, 18] width 22 height 30
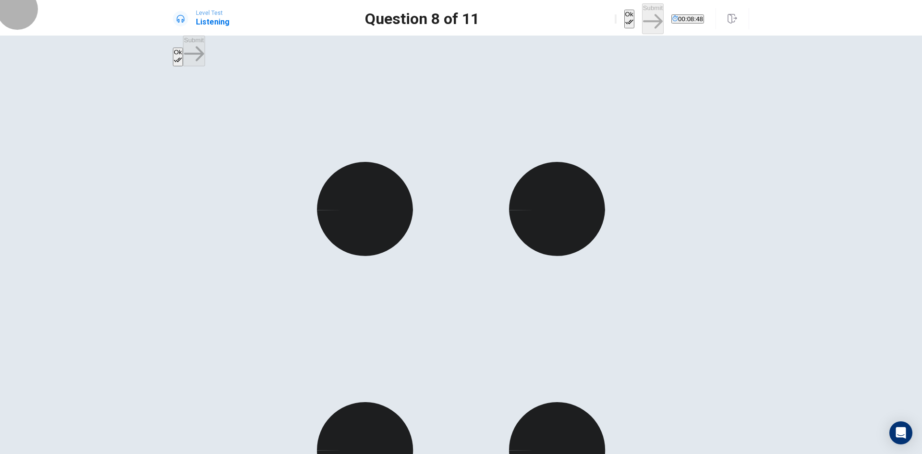
click at [624, 16] on button "Ok" at bounding box center [629, 19] width 10 height 19
click at [642, 14] on button "Submit" at bounding box center [653, 18] width 22 height 30
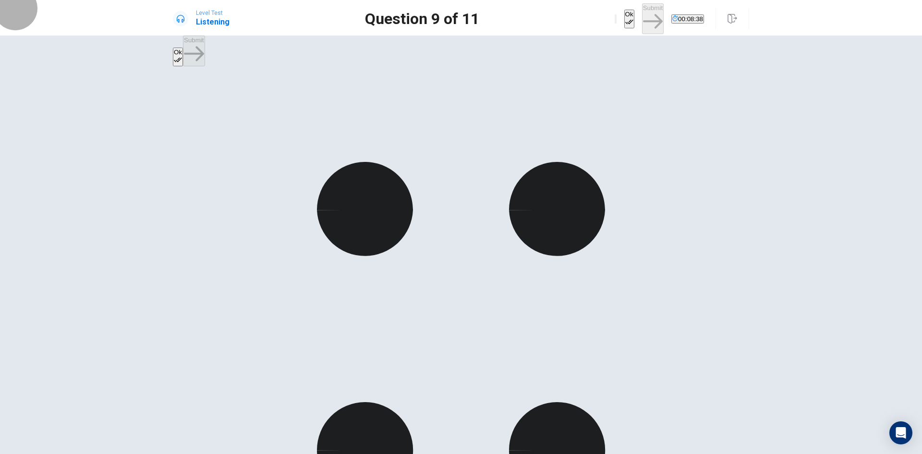
click at [624, 15] on button "Ok" at bounding box center [629, 19] width 10 height 19
click at [642, 13] on button "Submit" at bounding box center [653, 18] width 22 height 30
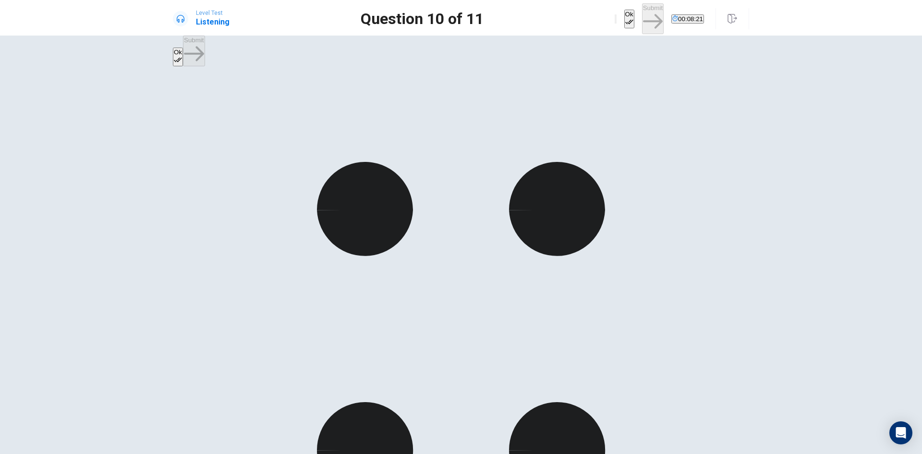
click at [625, 18] on icon "button" at bounding box center [629, 22] width 8 height 8
click at [642, 13] on button "Submit" at bounding box center [653, 18] width 22 height 30
click at [625, 18] on icon "button" at bounding box center [629, 22] width 8 height 8
click at [642, 17] on button "Submit" at bounding box center [653, 18] width 22 height 30
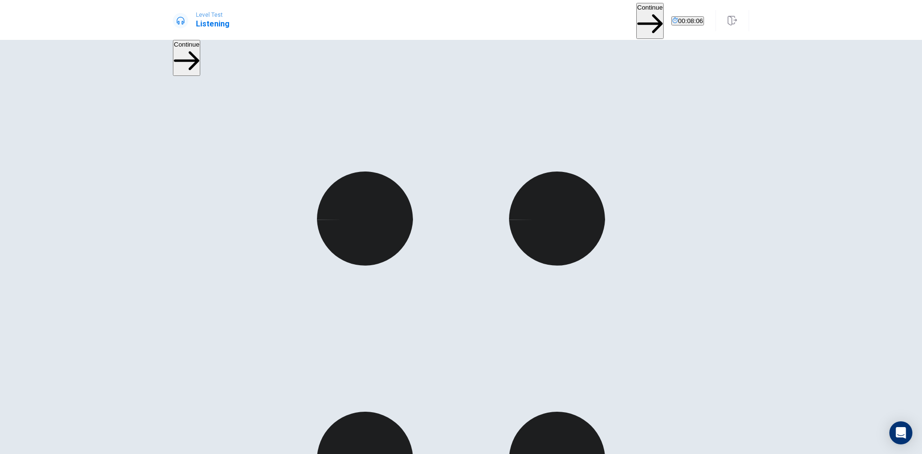
click at [636, 15] on button "Continue" at bounding box center [649, 21] width 27 height 36
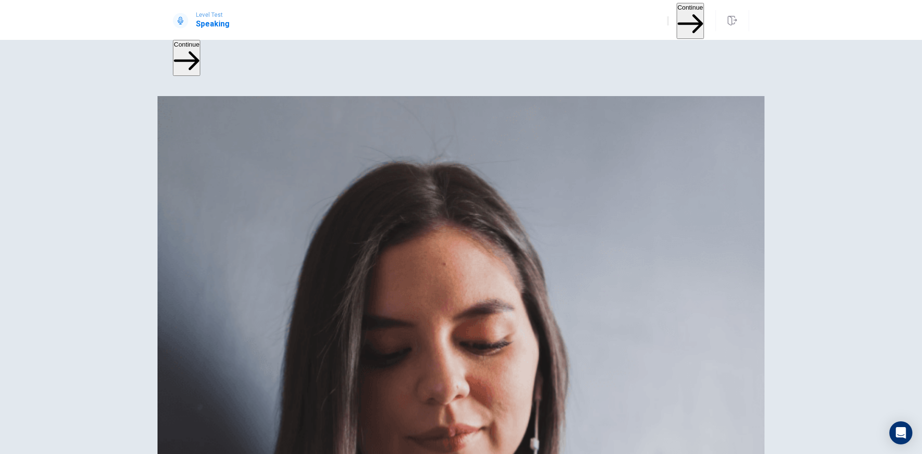
click at [677, 14] on button "Continue" at bounding box center [690, 21] width 27 height 36
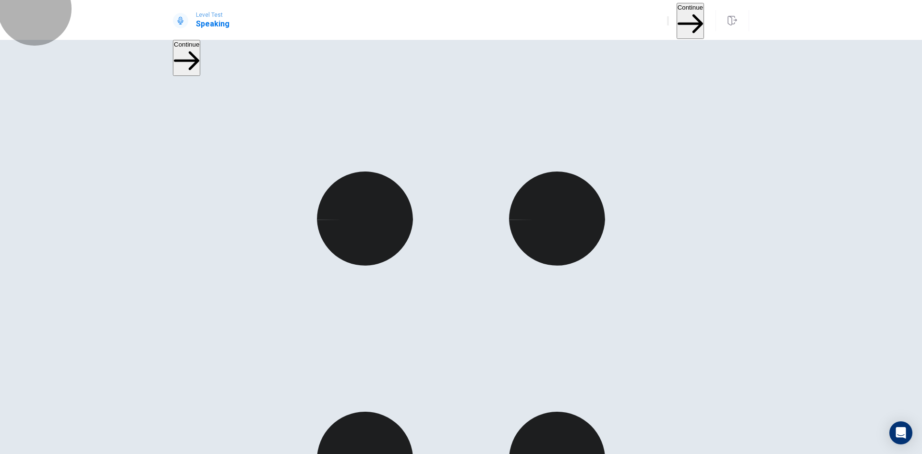
click at [681, 15] on button "Continue" at bounding box center [690, 21] width 27 height 36
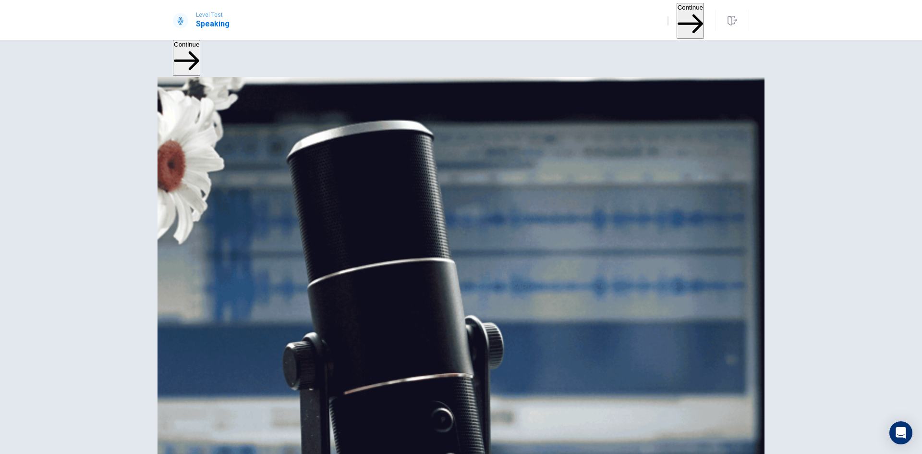
scroll to position [17, 0]
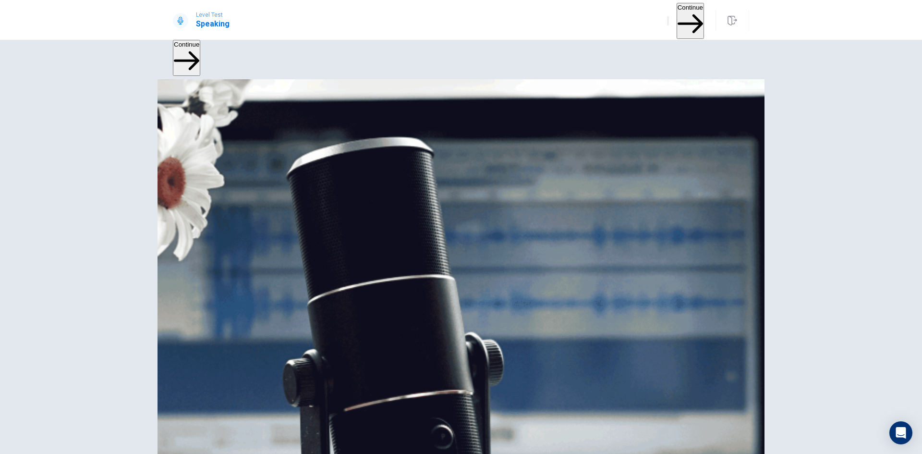
click at [677, 15] on button "Continue" at bounding box center [690, 21] width 27 height 36
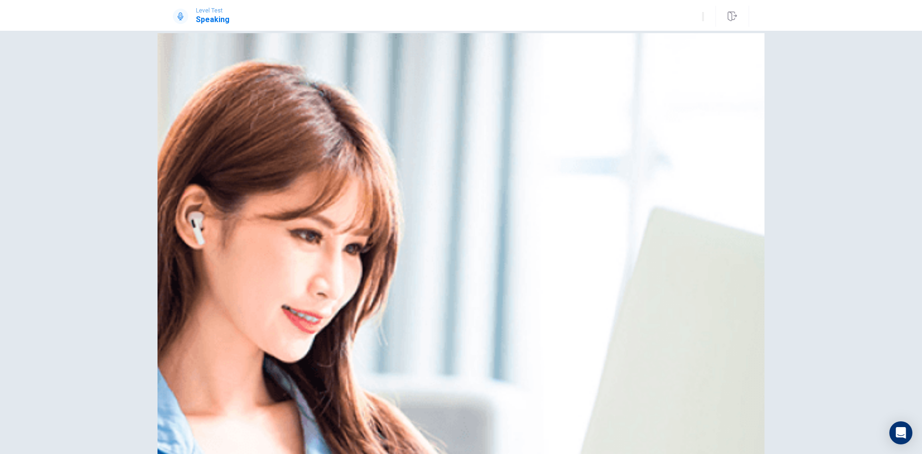
scroll to position [0, 0]
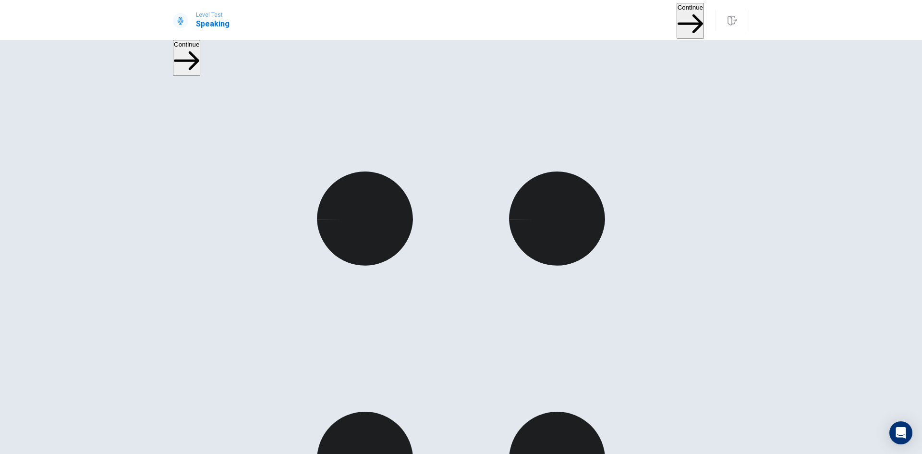
click at [677, 16] on button "Continue" at bounding box center [690, 21] width 27 height 36
click at [689, 16] on button "Continue" at bounding box center [690, 21] width 27 height 36
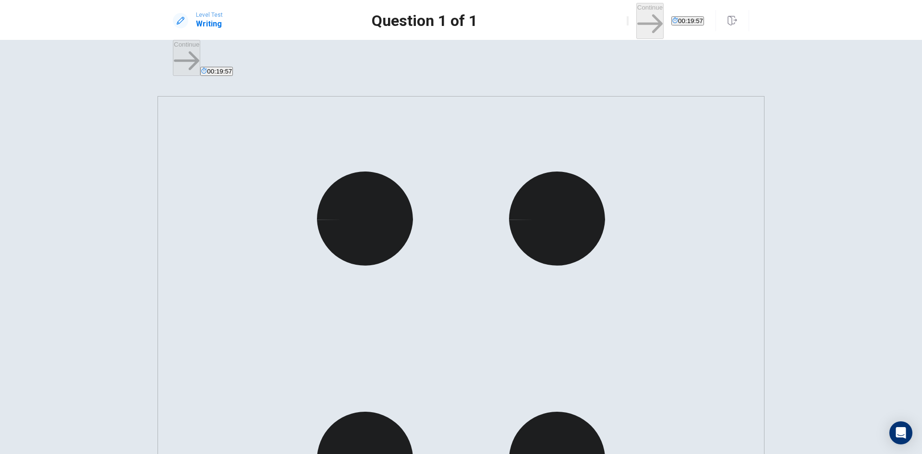
drag, startPoint x: 517, startPoint y: 99, endPoint x: 467, endPoint y: 101, distance: 50.0
drag, startPoint x: 618, startPoint y: 98, endPoint x: 635, endPoint y: 98, distance: 16.3
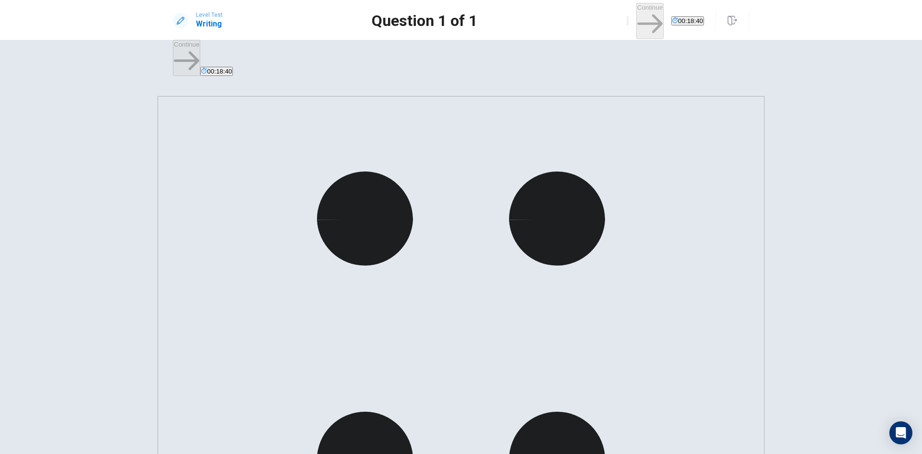
drag, startPoint x: 713, startPoint y: 99, endPoint x: 718, endPoint y: 101, distance: 5.5
drag, startPoint x: 525, startPoint y: 109, endPoint x: 559, endPoint y: 111, distance: 34.2
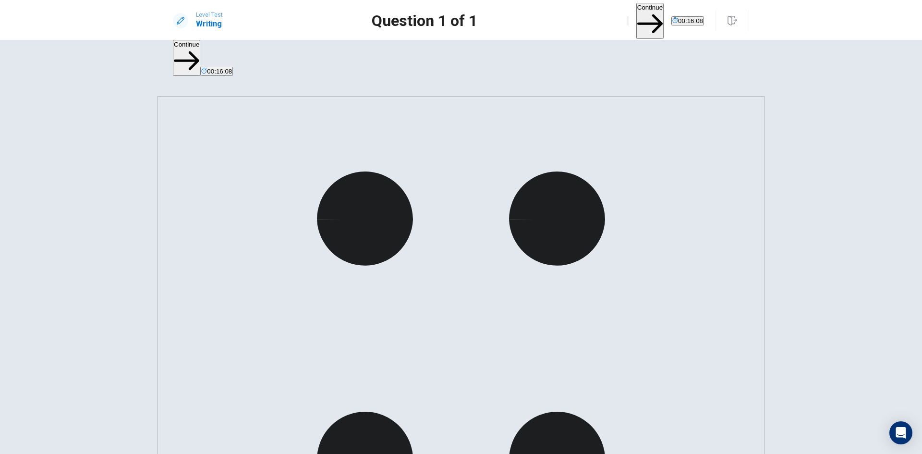
drag, startPoint x: 707, startPoint y: 184, endPoint x: 724, endPoint y: 215, distance: 34.6
drag, startPoint x: 705, startPoint y: 186, endPoint x: 713, endPoint y: 209, distance: 24.6
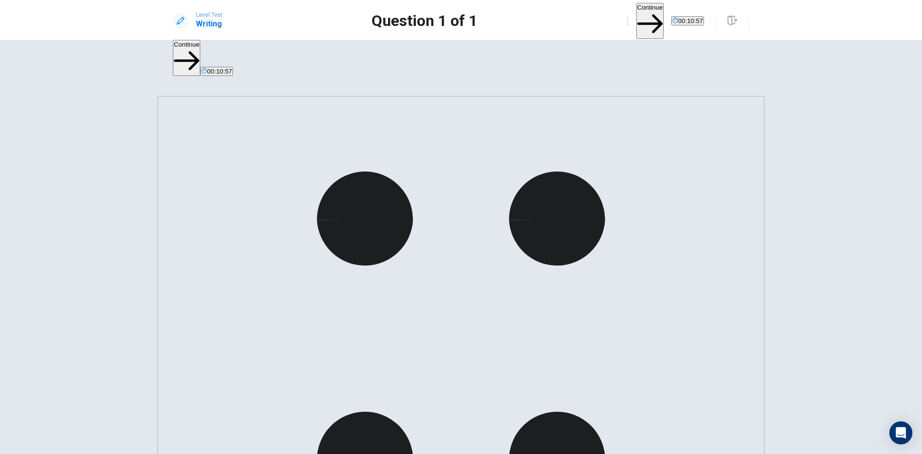
drag, startPoint x: 531, startPoint y: 275, endPoint x: 617, endPoint y: 276, distance: 86.4
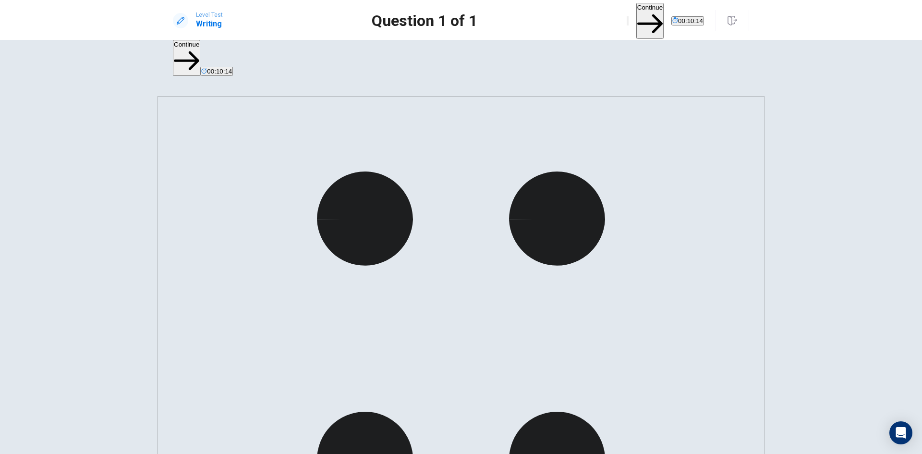
type textarea "**********"
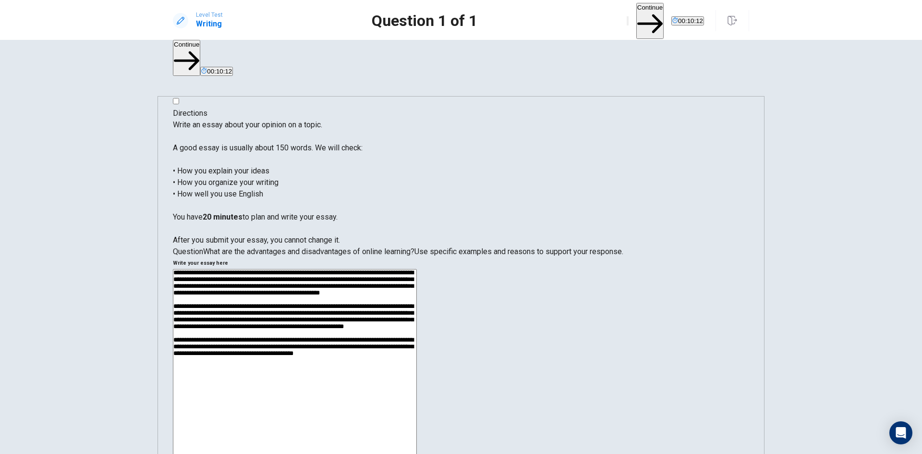
click at [417, 284] on textarea "**********" at bounding box center [295, 404] width 244 height 270
click at [417, 286] on textarea "**********" at bounding box center [295, 404] width 244 height 270
drag, startPoint x: 558, startPoint y: 286, endPoint x: 582, endPoint y: 286, distance: 24.0
click at [417, 286] on textarea "**********" at bounding box center [295, 404] width 244 height 270
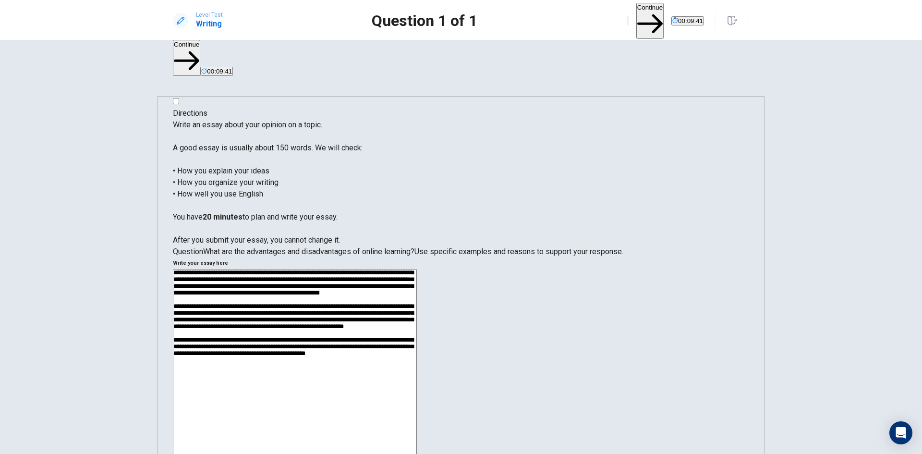
click at [417, 286] on textarea "**********" at bounding box center [295, 404] width 244 height 270
click at [417, 287] on textarea "**********" at bounding box center [295, 404] width 244 height 270
click at [417, 285] on textarea "**********" at bounding box center [295, 404] width 244 height 270
click at [417, 286] on textarea "**********" at bounding box center [295, 404] width 244 height 270
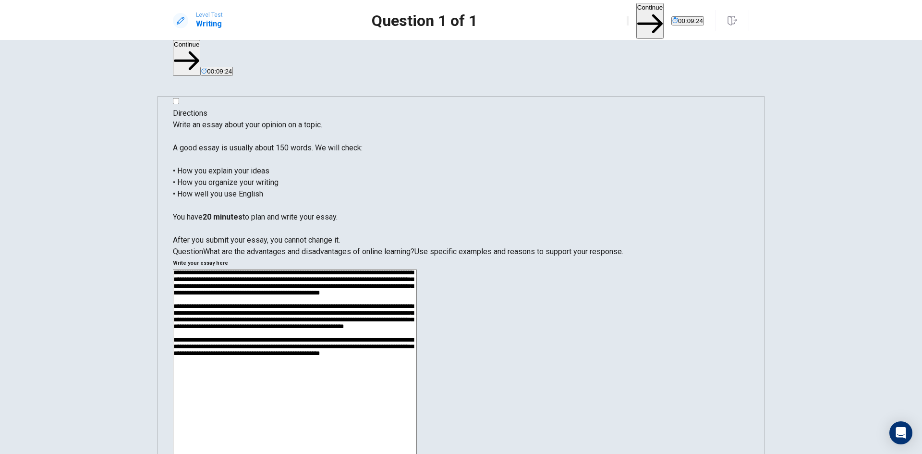
drag, startPoint x: 691, startPoint y: 287, endPoint x: 708, endPoint y: 306, distance: 25.8
click at [417, 287] on textarea "**********" at bounding box center [295, 404] width 244 height 270
drag, startPoint x: 515, startPoint y: 253, endPoint x: 555, endPoint y: 252, distance: 39.9
click at [417, 269] on textarea "**********" at bounding box center [295, 404] width 244 height 270
drag, startPoint x: 497, startPoint y: 263, endPoint x: 511, endPoint y: 265, distance: 14.5
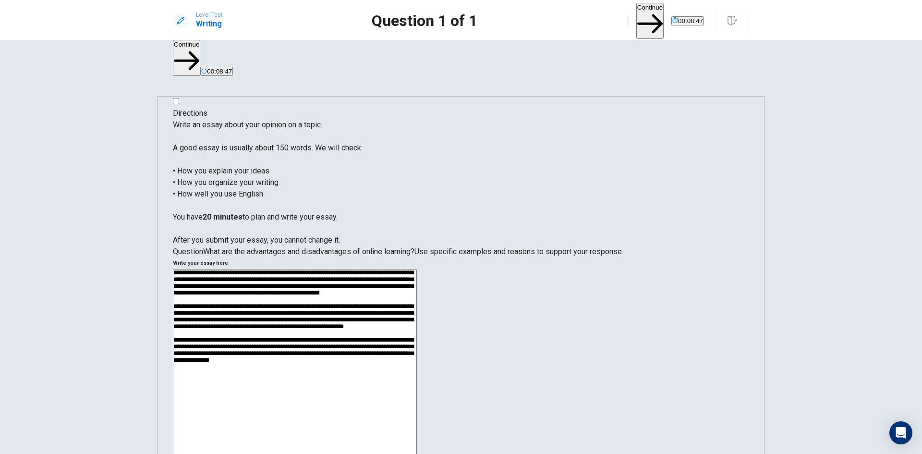
click at [417, 269] on textarea at bounding box center [295, 404] width 244 height 270
drag, startPoint x: 592, startPoint y: 263, endPoint x: 627, endPoint y: 261, distance: 35.1
click at [417, 269] on textarea at bounding box center [295, 404] width 244 height 270
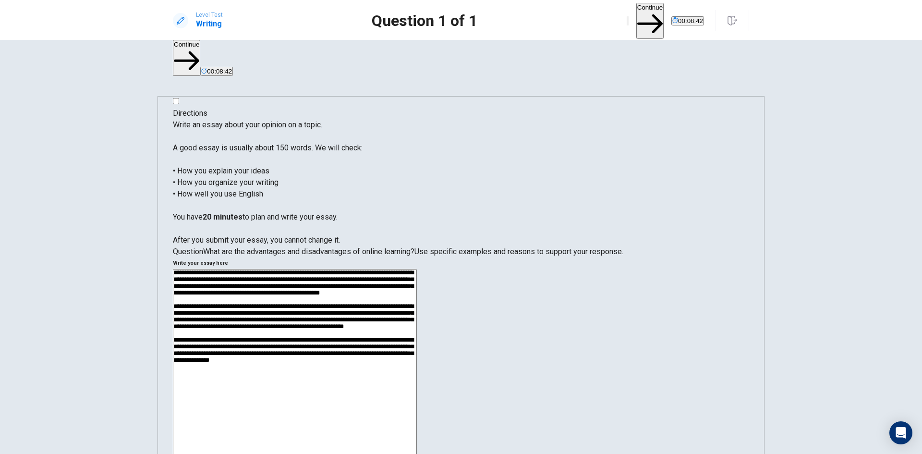
click at [417, 269] on textarea at bounding box center [295, 404] width 244 height 270
drag, startPoint x: 680, startPoint y: 264, endPoint x: 501, endPoint y: 271, distance: 179.7
click at [417, 271] on textarea at bounding box center [295, 404] width 244 height 270
drag, startPoint x: 581, startPoint y: 276, endPoint x: 635, endPoint y: 276, distance: 54.7
click at [417, 276] on textarea at bounding box center [295, 404] width 244 height 270
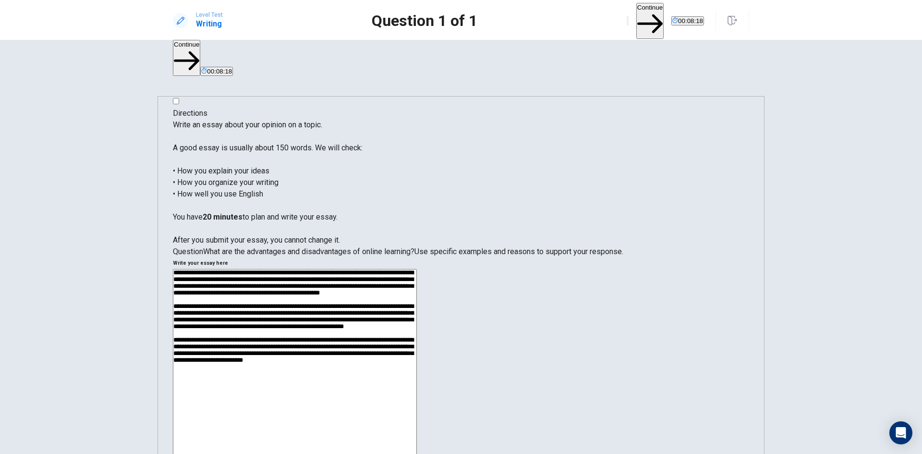
click at [417, 274] on textarea at bounding box center [295, 404] width 244 height 270
click at [417, 307] on textarea at bounding box center [295, 404] width 244 height 270
drag, startPoint x: 698, startPoint y: 297, endPoint x: 701, endPoint y: 325, distance: 28.0
click at [417, 325] on textarea at bounding box center [295, 404] width 244 height 270
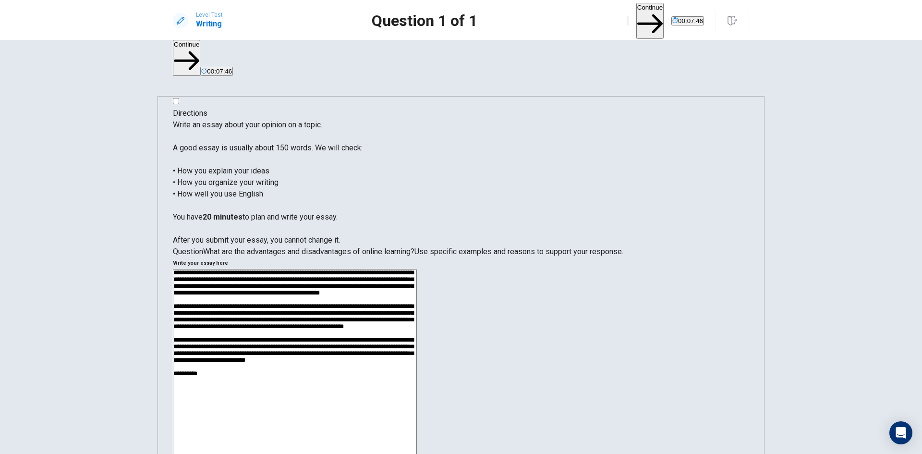
click at [417, 295] on textarea at bounding box center [295, 404] width 244 height 270
click at [417, 341] on textarea at bounding box center [295, 404] width 244 height 270
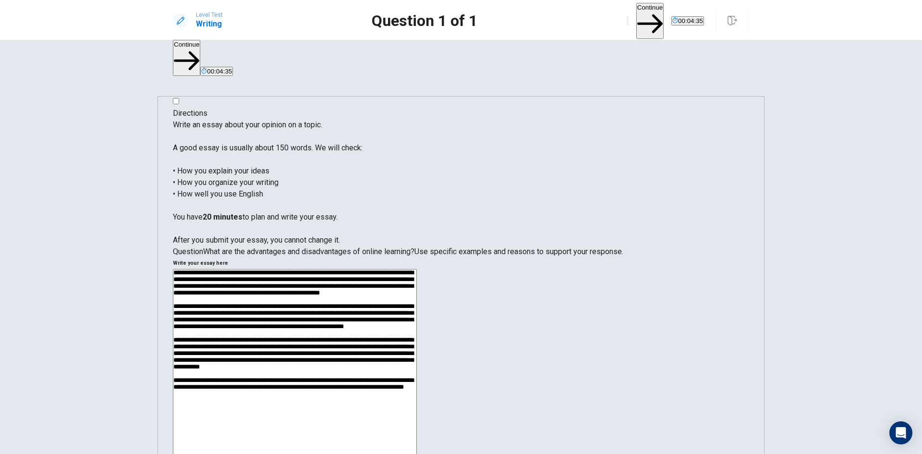
scroll to position [17, 0]
click at [417, 348] on textarea at bounding box center [295, 404] width 244 height 270
click at [417, 356] on textarea at bounding box center [295, 404] width 244 height 270
drag, startPoint x: 555, startPoint y: 334, endPoint x: 595, endPoint y: 377, distance: 59.4
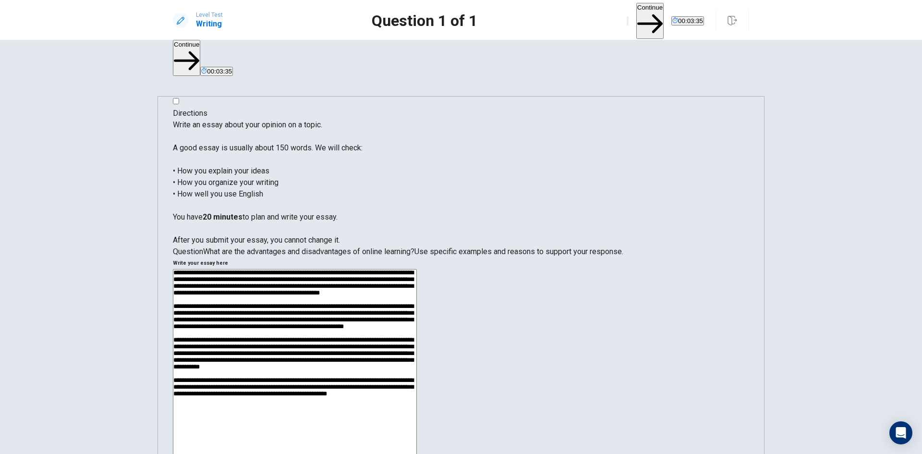
click at [417, 334] on textarea at bounding box center [295, 404] width 244 height 270
drag, startPoint x: 554, startPoint y: 334, endPoint x: 690, endPoint y: 331, distance: 136.4
click at [417, 331] on textarea at bounding box center [295, 404] width 244 height 270
click at [417, 343] on textarea at bounding box center [295, 404] width 244 height 270
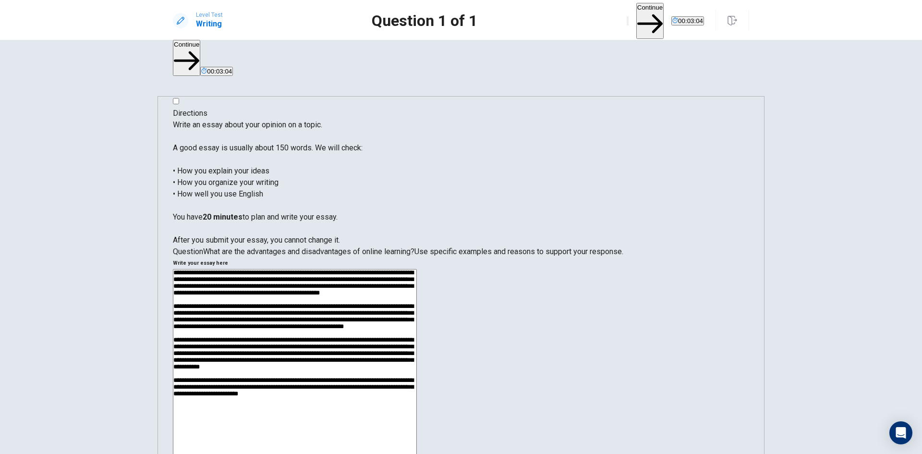
click at [417, 355] on textarea at bounding box center [295, 404] width 244 height 270
drag, startPoint x: 581, startPoint y: 345, endPoint x: 692, endPoint y: 335, distance: 111.9
click at [417, 335] on textarea at bounding box center [295, 404] width 244 height 270
drag, startPoint x: 587, startPoint y: 344, endPoint x: 615, endPoint y: 363, distance: 33.6
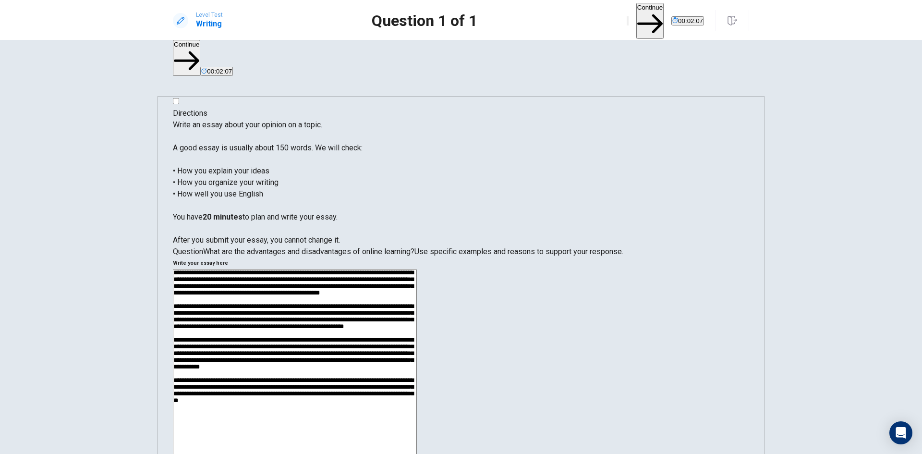
click at [615, 363] on div "* ​" at bounding box center [461, 405] width 576 height 273
click at [417, 345] on textarea at bounding box center [295, 404] width 244 height 270
click at [417, 357] on textarea at bounding box center [295, 404] width 244 height 270
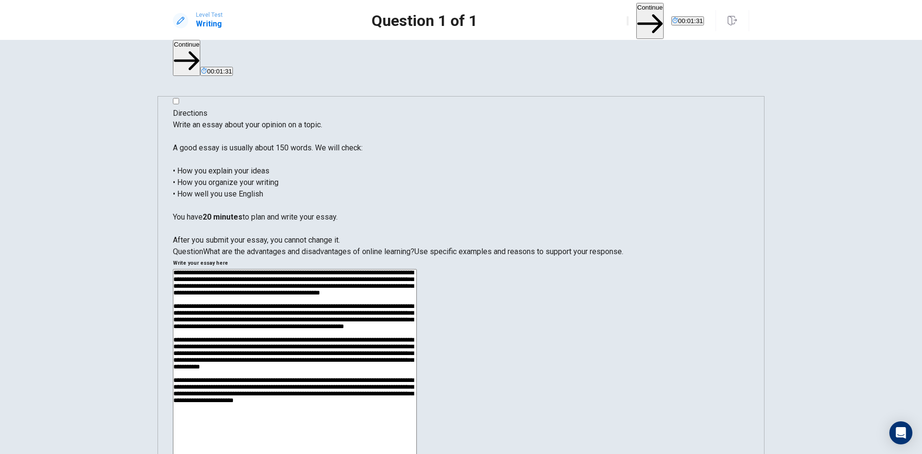
scroll to position [39, 0]
click at [417, 311] on textarea at bounding box center [295, 404] width 244 height 270
click at [417, 313] on textarea at bounding box center [295, 404] width 244 height 270
click at [417, 324] on textarea at bounding box center [295, 404] width 244 height 270
drag, startPoint x: 626, startPoint y: 325, endPoint x: 611, endPoint y: 324, distance: 15.4
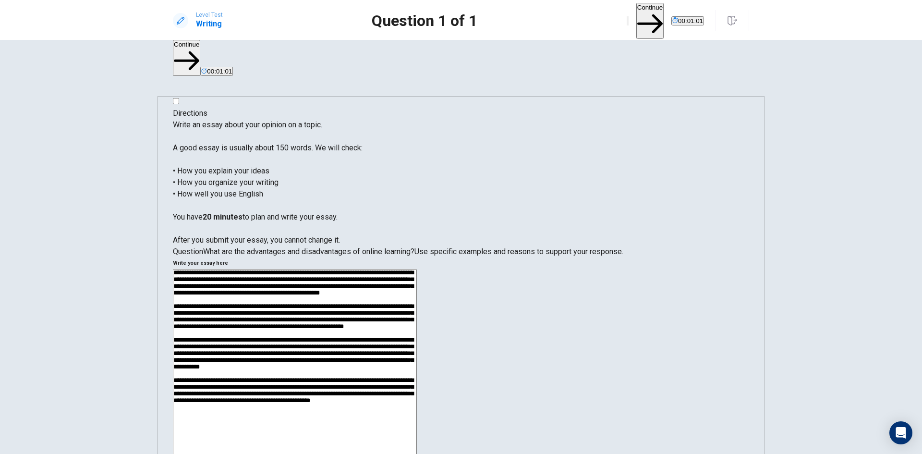
click at [417, 324] on textarea at bounding box center [295, 404] width 244 height 270
drag, startPoint x: 535, startPoint y: 334, endPoint x: 549, endPoint y: 333, distance: 13.9
click at [417, 333] on textarea at bounding box center [295, 404] width 244 height 270
click at [417, 360] on textarea at bounding box center [295, 404] width 244 height 270
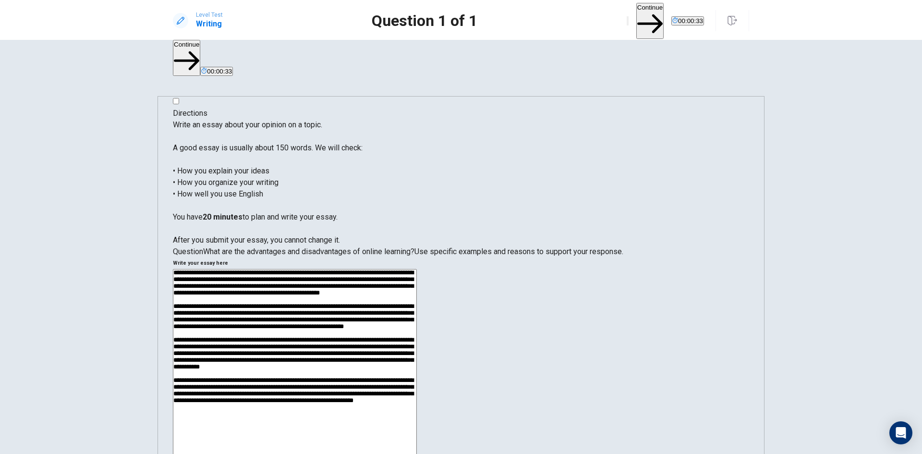
scroll to position [0, 0]
click at [417, 269] on textarea at bounding box center [295, 404] width 244 height 270
drag, startPoint x: 534, startPoint y: 107, endPoint x: 512, endPoint y: 111, distance: 21.9
click at [417, 269] on textarea at bounding box center [295, 404] width 244 height 270
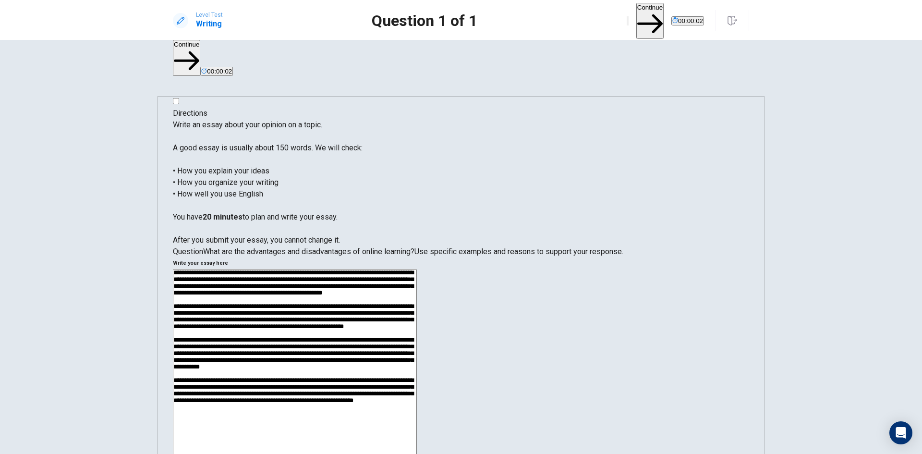
click at [417, 269] on textarea at bounding box center [295, 404] width 244 height 270
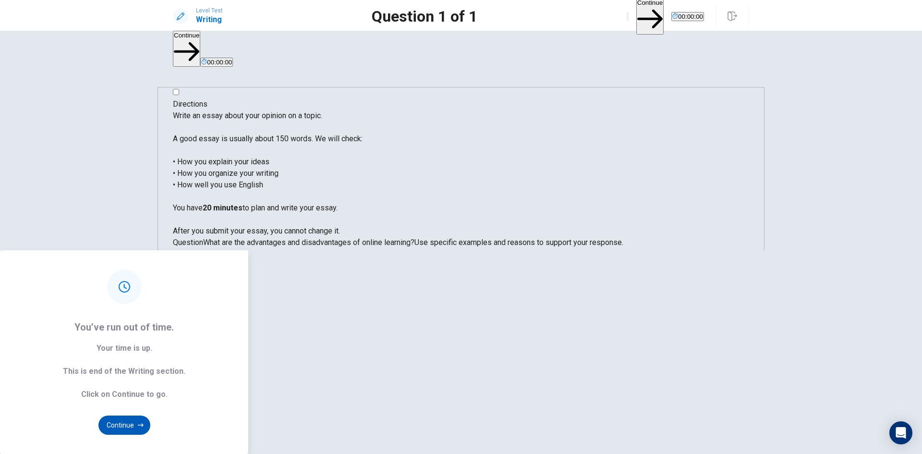
type textarea "**********"
click at [150, 415] on button "Continue" at bounding box center [124, 424] width 52 height 19
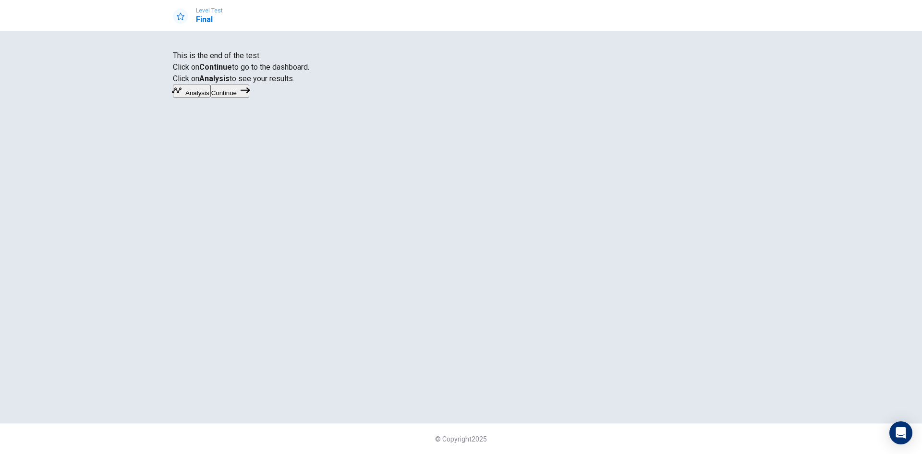
click at [249, 97] on button "Continue" at bounding box center [229, 91] width 39 height 13
